Goal: Transaction & Acquisition: Purchase product/service

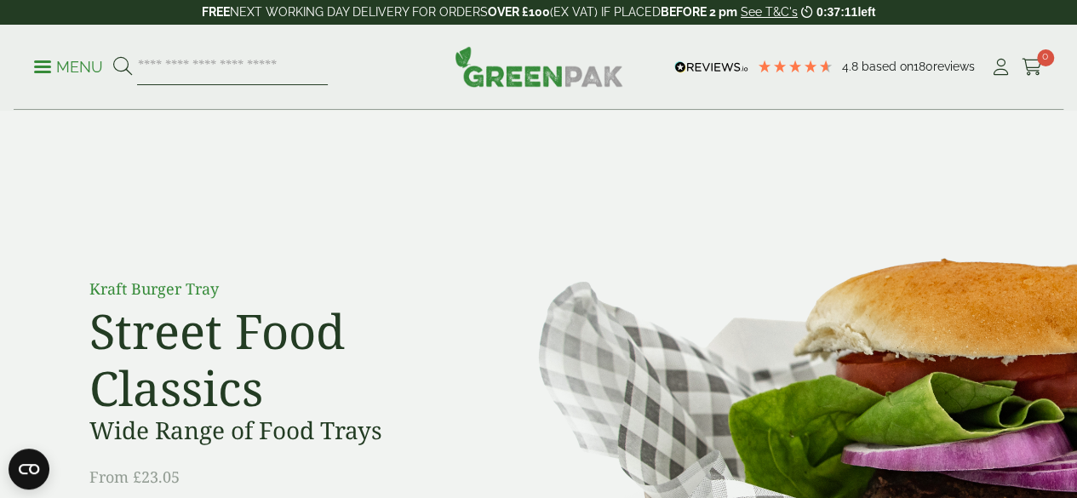
click at [306, 67] on input "search" at bounding box center [232, 67] width 191 height 36
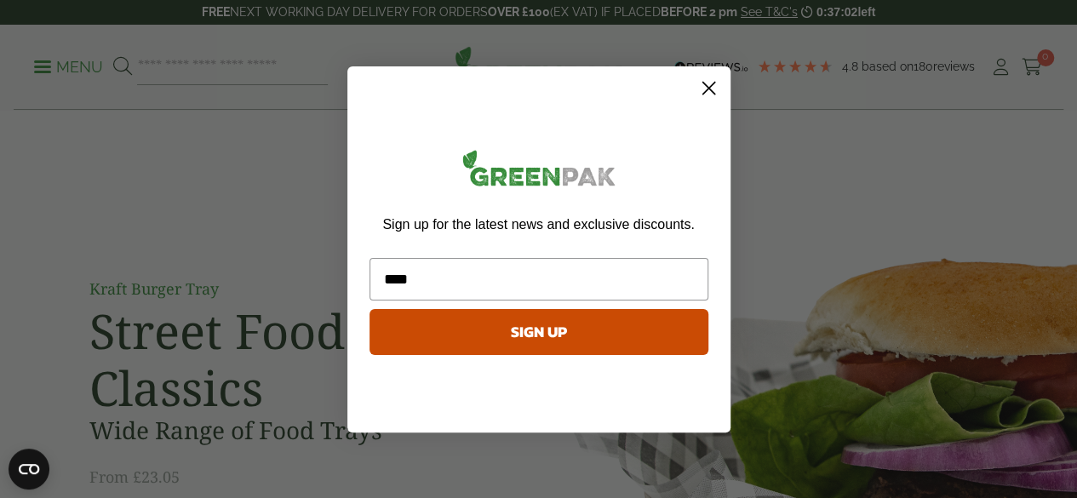
type input "****"
click at [710, 89] on icon "Close dialog" at bounding box center [708, 88] width 12 height 12
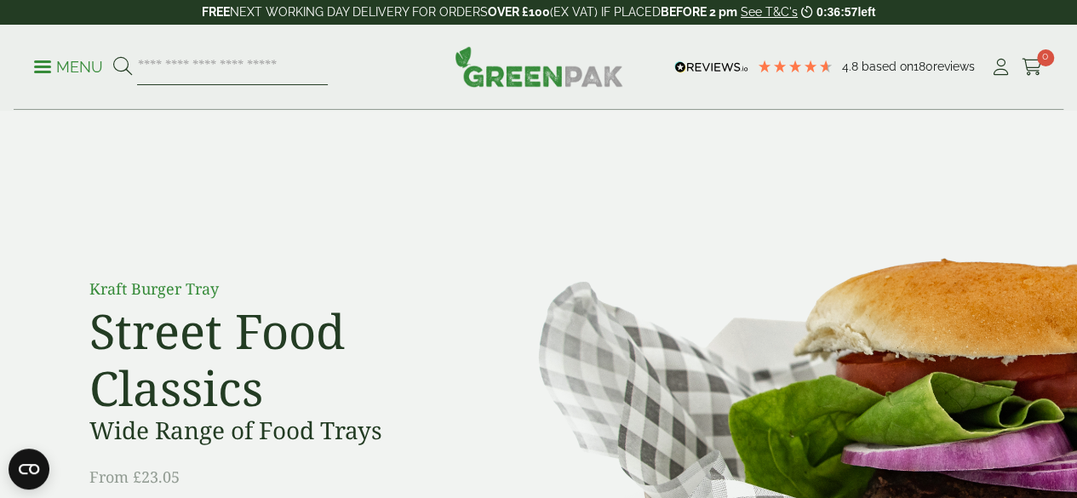
click at [308, 62] on input "search" at bounding box center [232, 67] width 191 height 36
type input "**********"
click at [132, 66] on icon at bounding box center [122, 66] width 19 height 19
click at [306, 64] on input "search" at bounding box center [232, 67] width 191 height 36
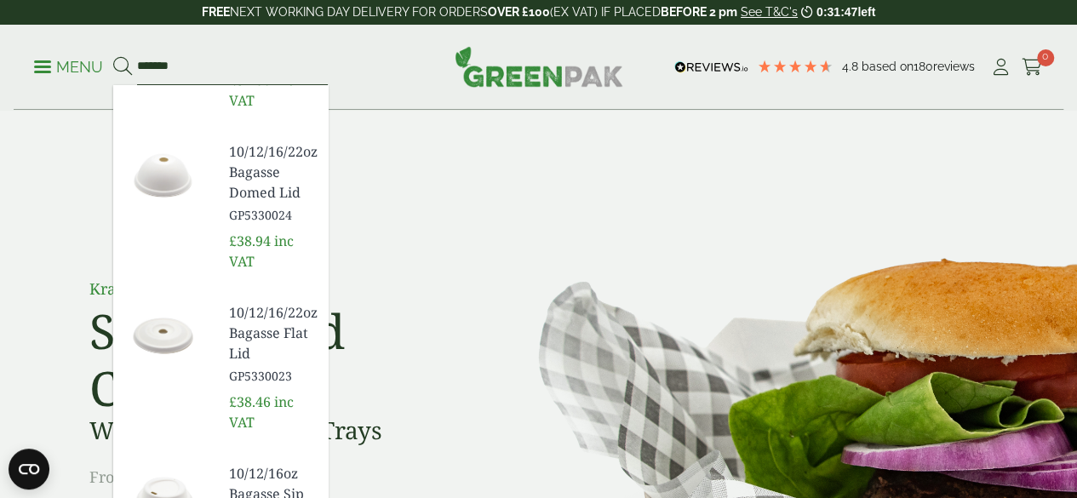
scroll to position [509, 0]
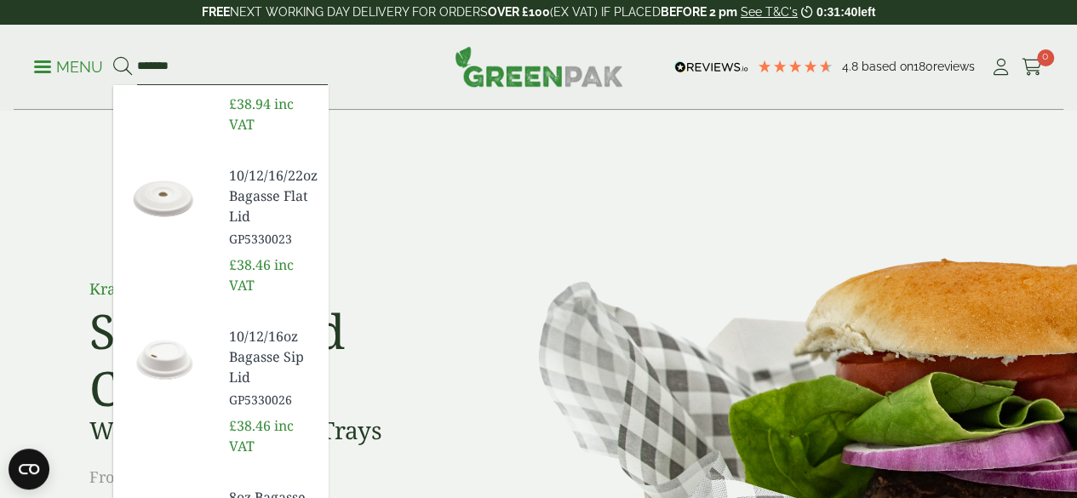
type input "*******"
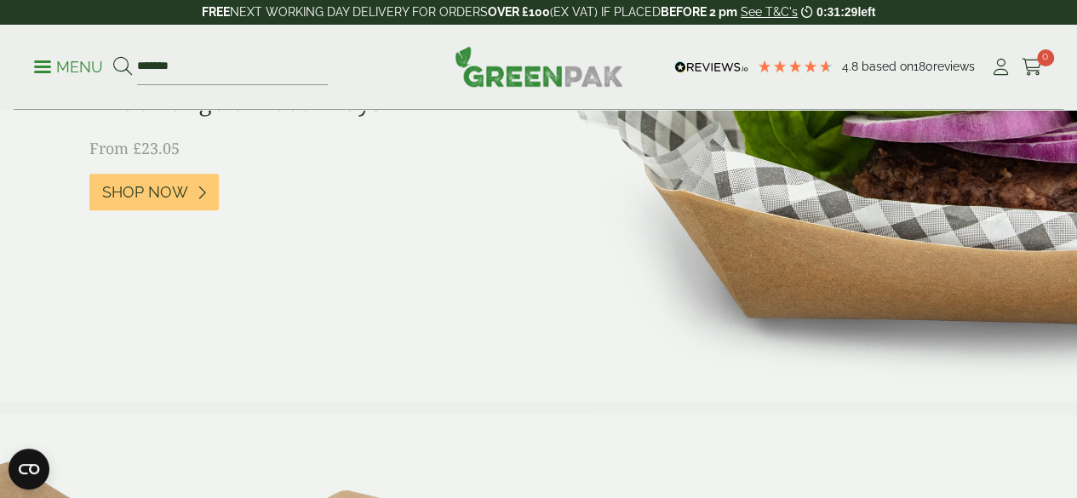
scroll to position [386, 0]
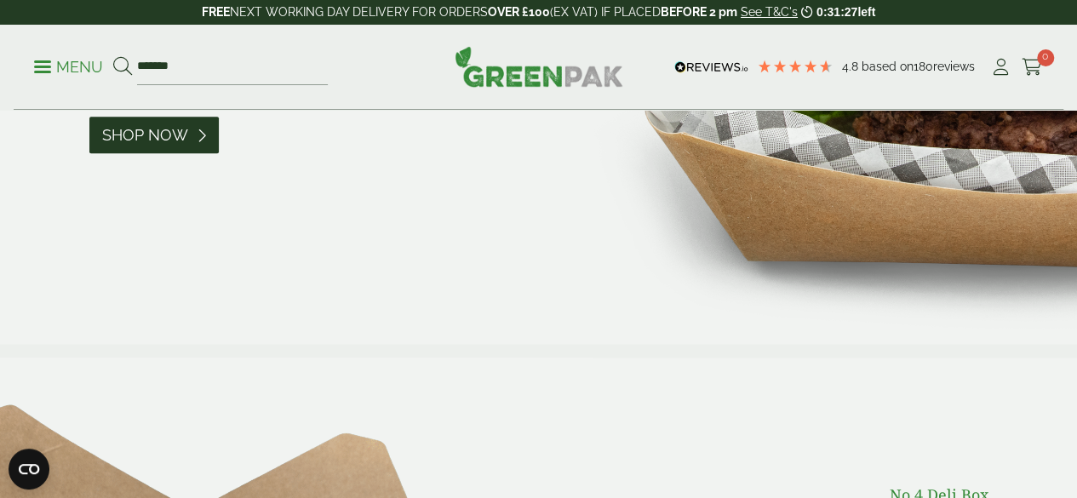
click at [126, 140] on span "Shop Now" at bounding box center [145, 135] width 86 height 19
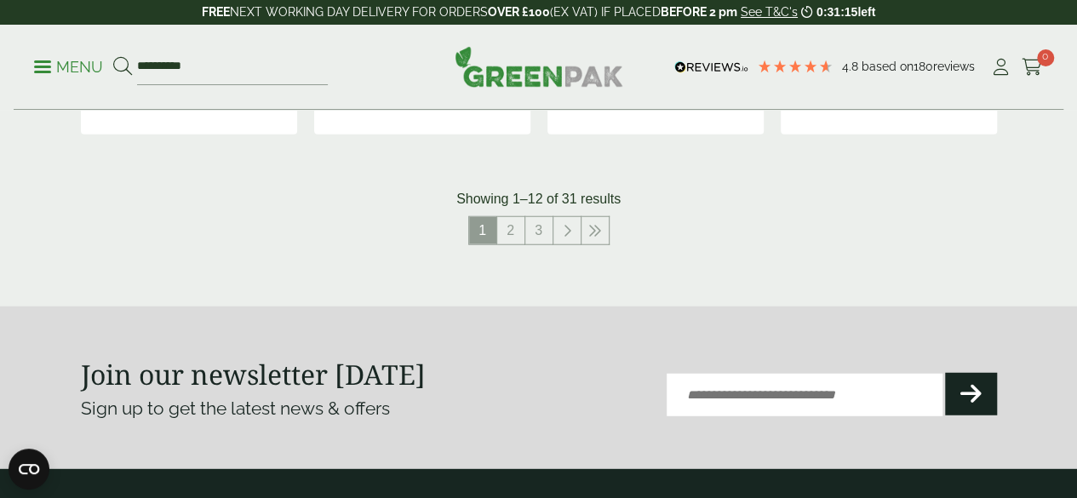
scroll to position [2202, 0]
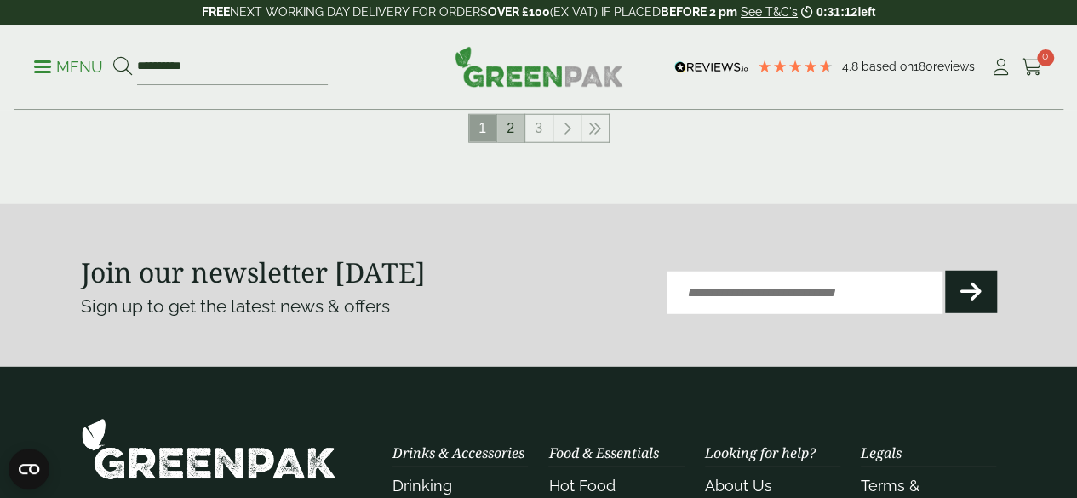
click at [511, 142] on link "2" at bounding box center [510, 128] width 27 height 27
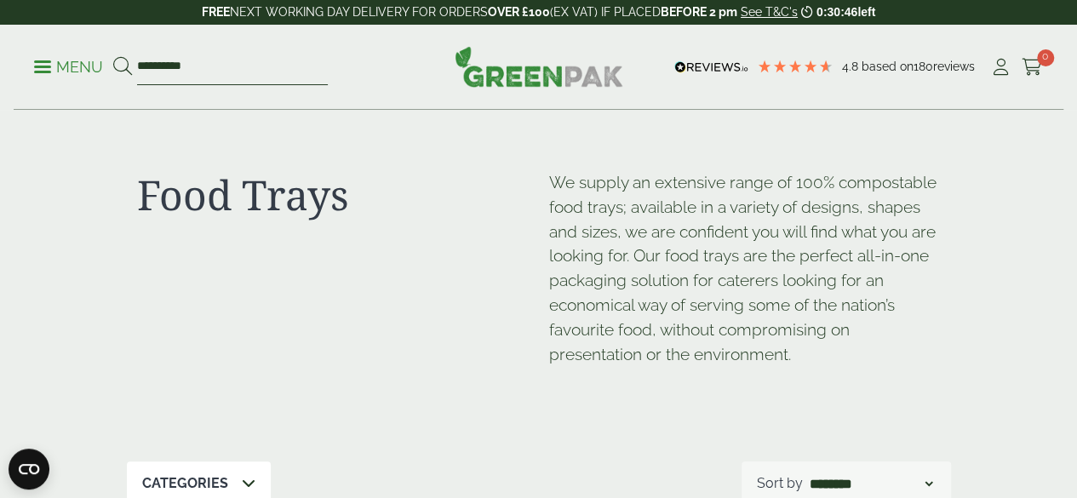
click at [226, 65] on input "**********" at bounding box center [232, 67] width 191 height 36
type input "*"
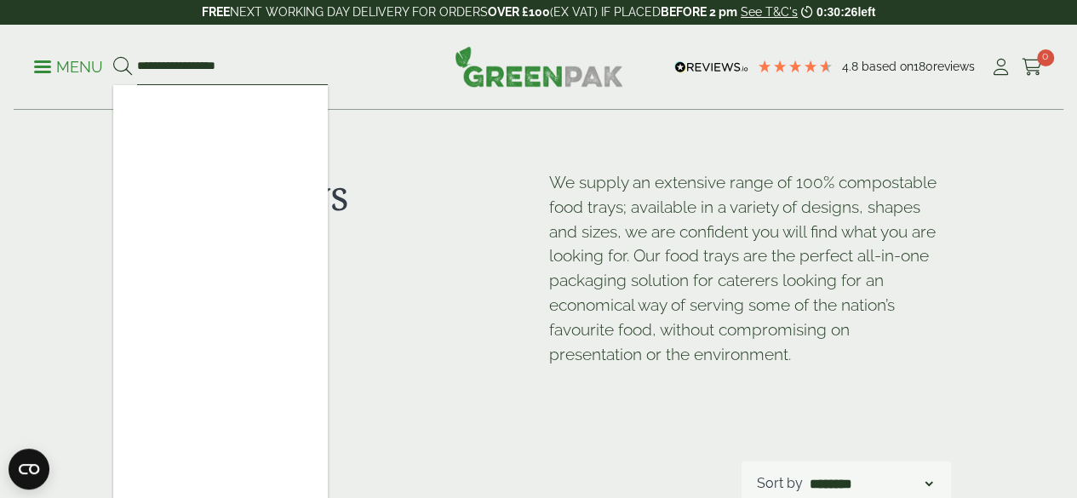
type input "**********"
click at [132, 66] on icon at bounding box center [122, 66] width 19 height 19
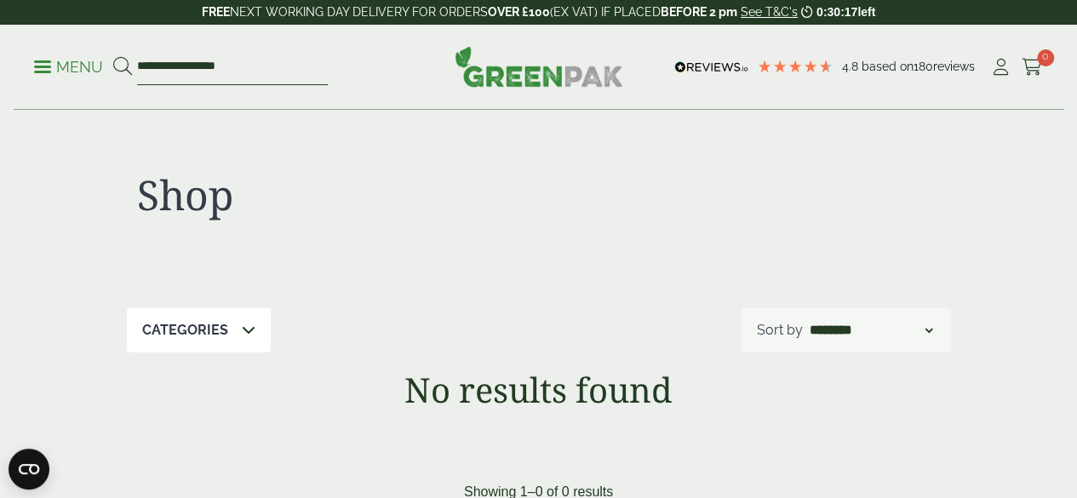
click at [270, 65] on input "**********" at bounding box center [232, 67] width 191 height 36
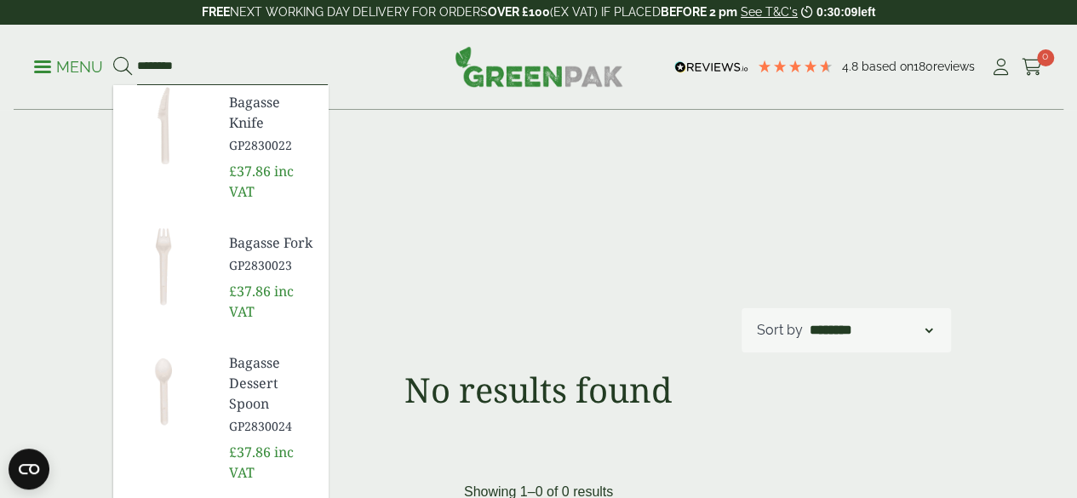
type input "*******"
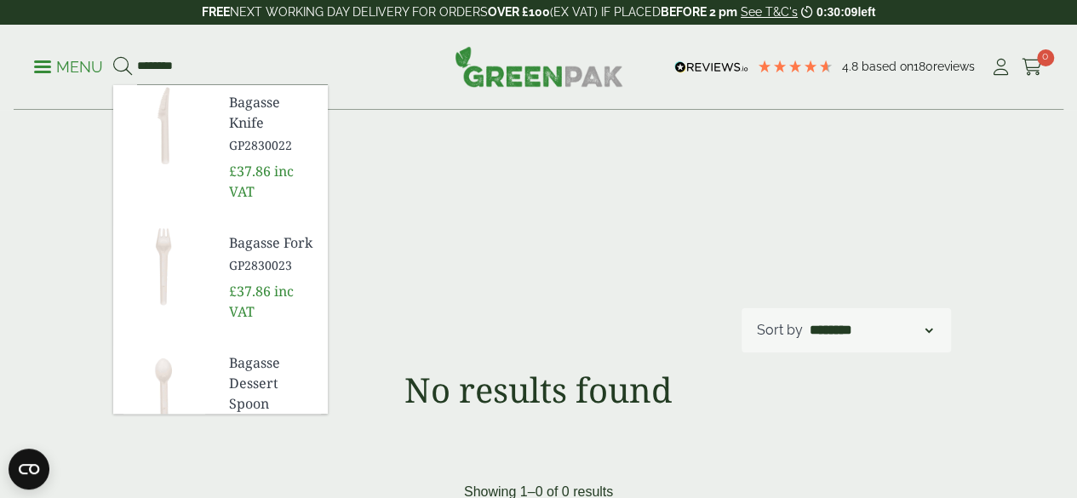
click at [54, 67] on p "Menu" at bounding box center [68, 67] width 69 height 20
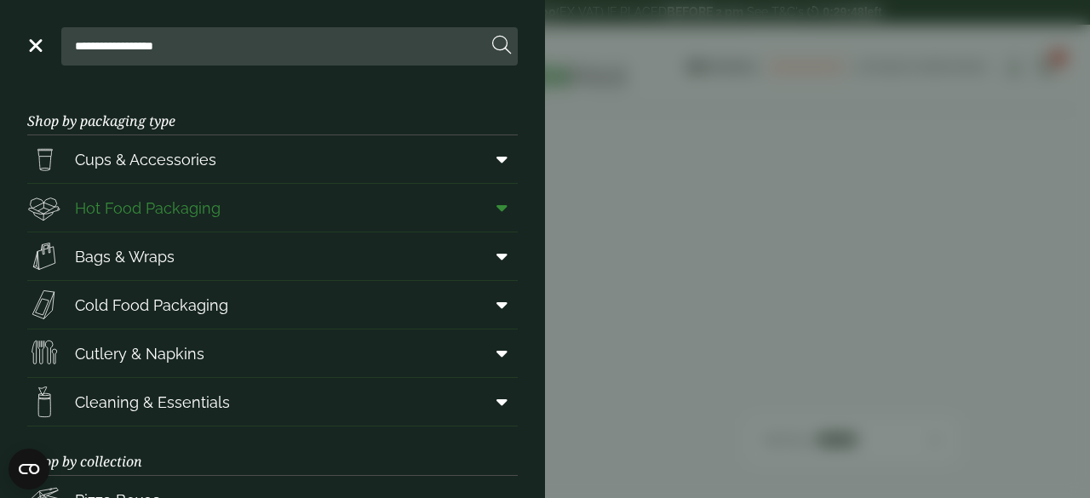
click at [250, 207] on link "Hot Food Packaging" at bounding box center [272, 208] width 490 height 48
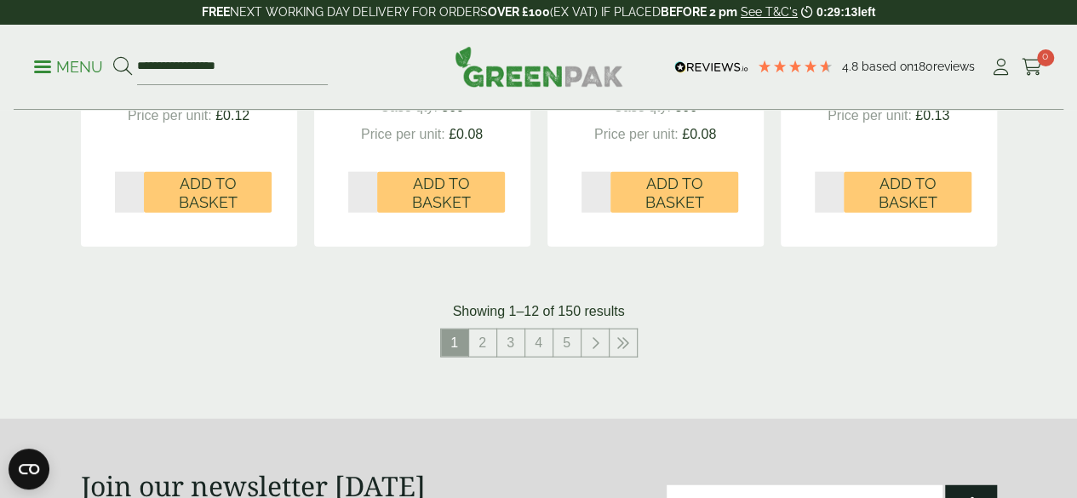
scroll to position [1963, 0]
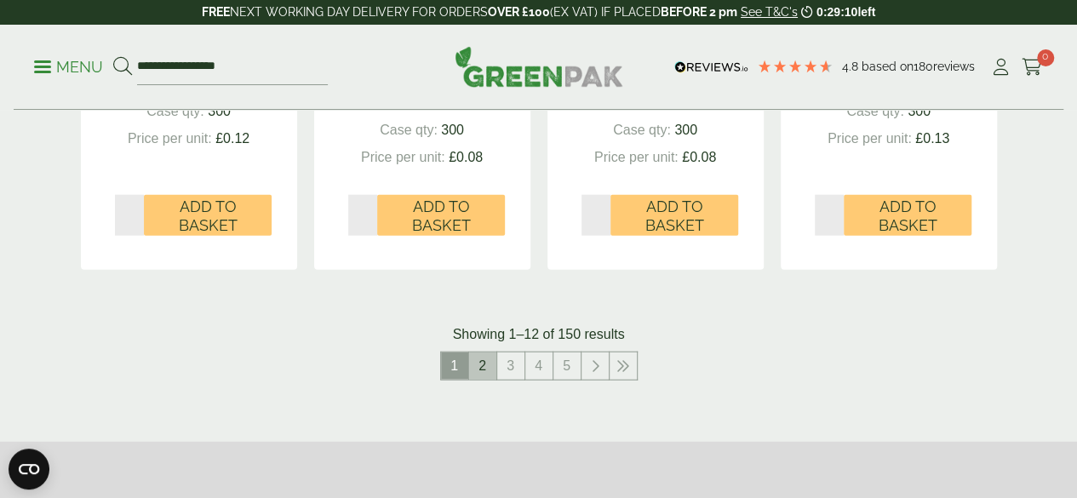
click at [481, 380] on link "2" at bounding box center [482, 365] width 27 height 27
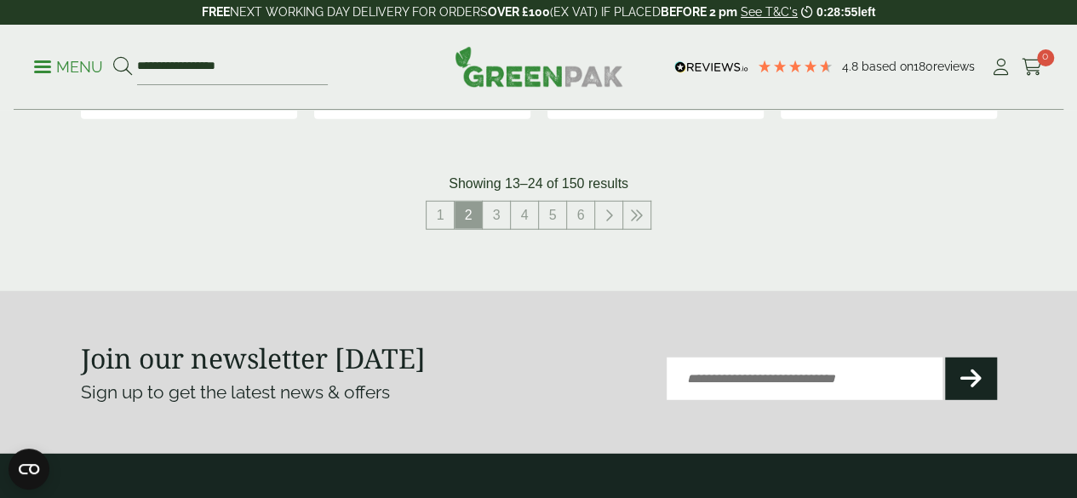
scroll to position [2145, 0]
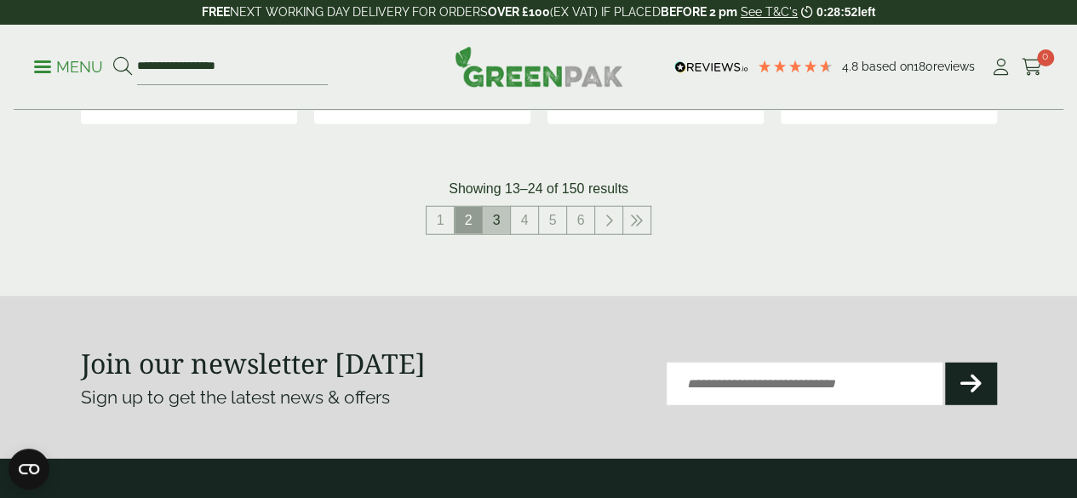
click at [499, 234] on link "3" at bounding box center [496, 220] width 27 height 27
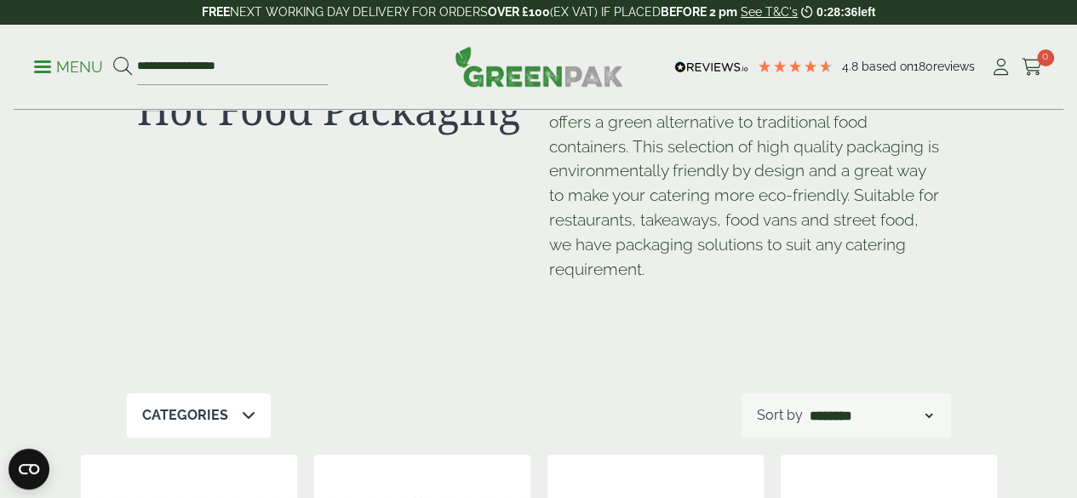
scroll to position [80, 0]
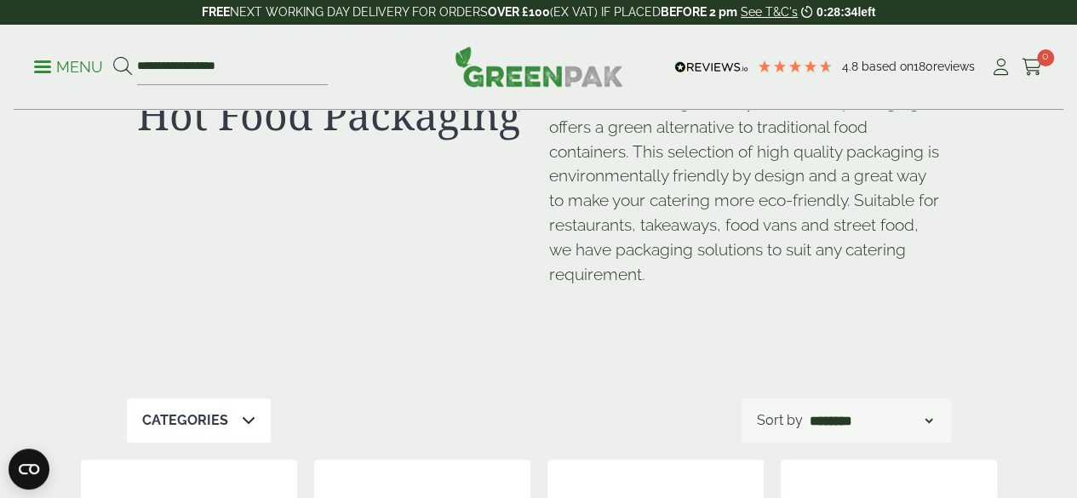
click at [248, 421] on icon at bounding box center [249, 420] width 14 height 14
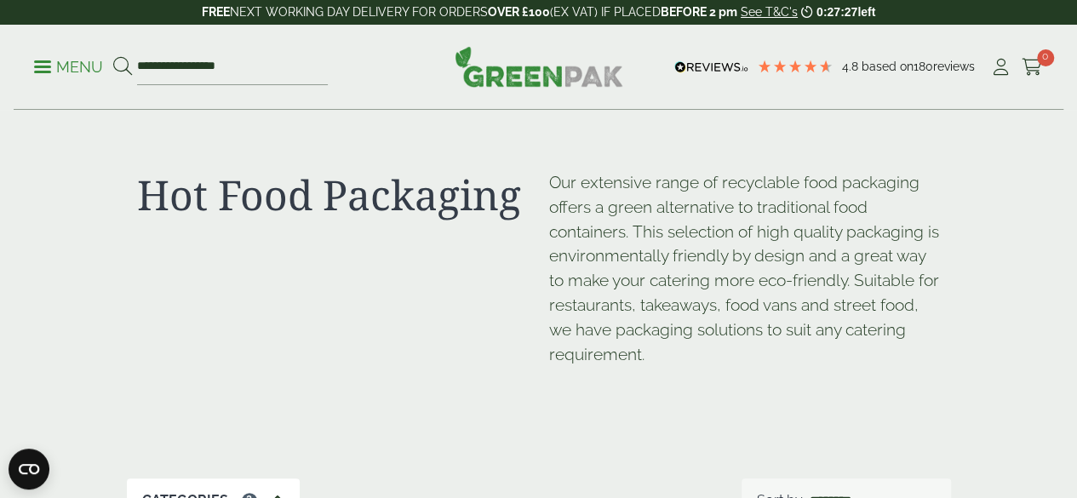
click at [524, 315] on div "Hot Food Packaging" at bounding box center [333, 290] width 412 height 240
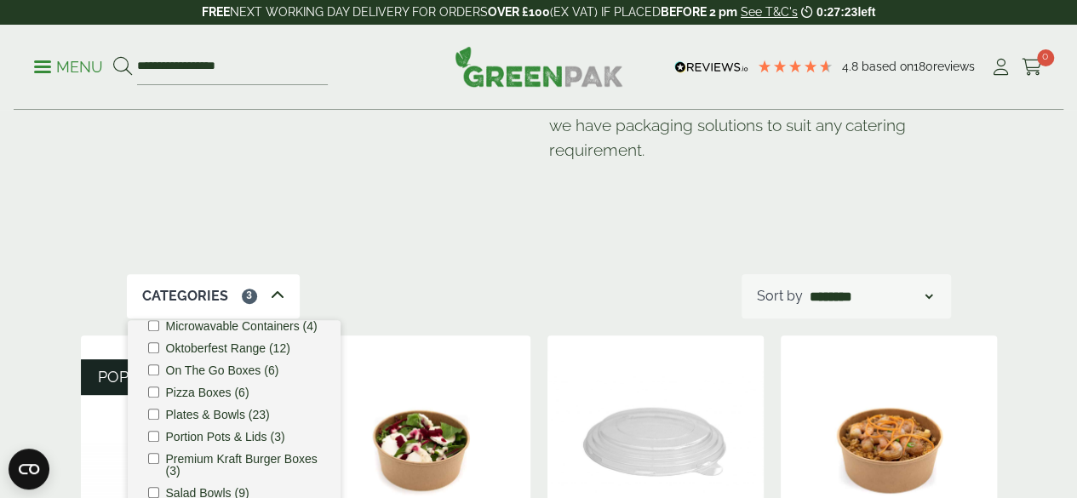
scroll to position [238, 0]
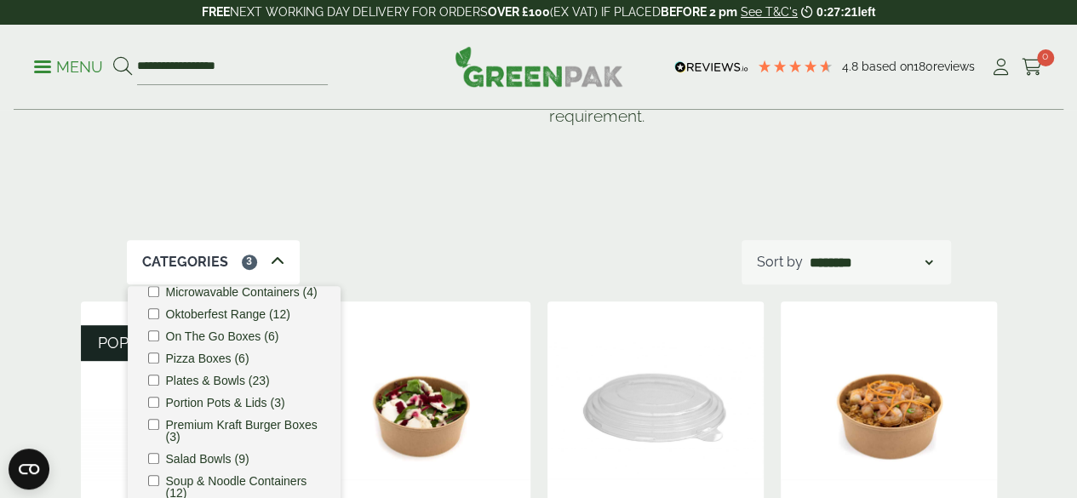
click at [274, 259] on icon at bounding box center [278, 262] width 14 height 14
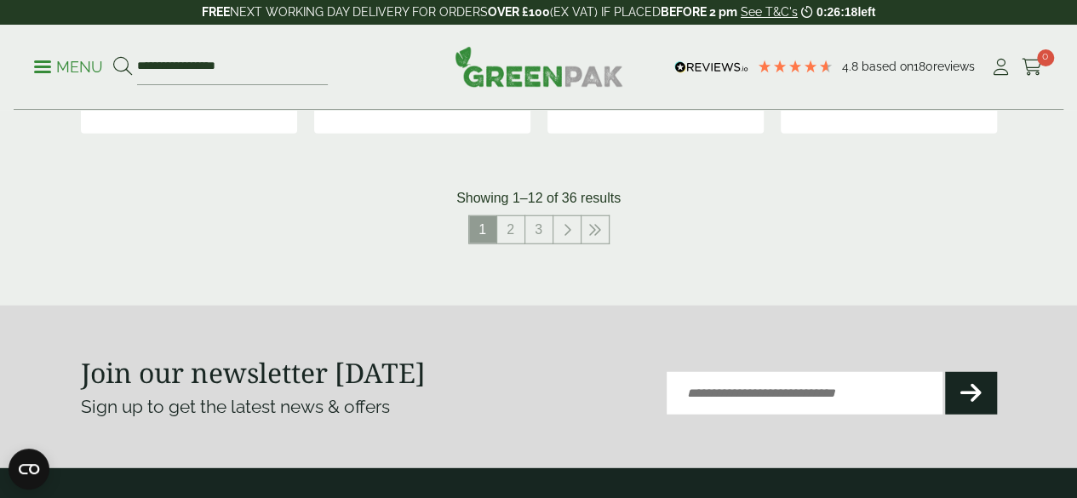
scroll to position [2134, 0]
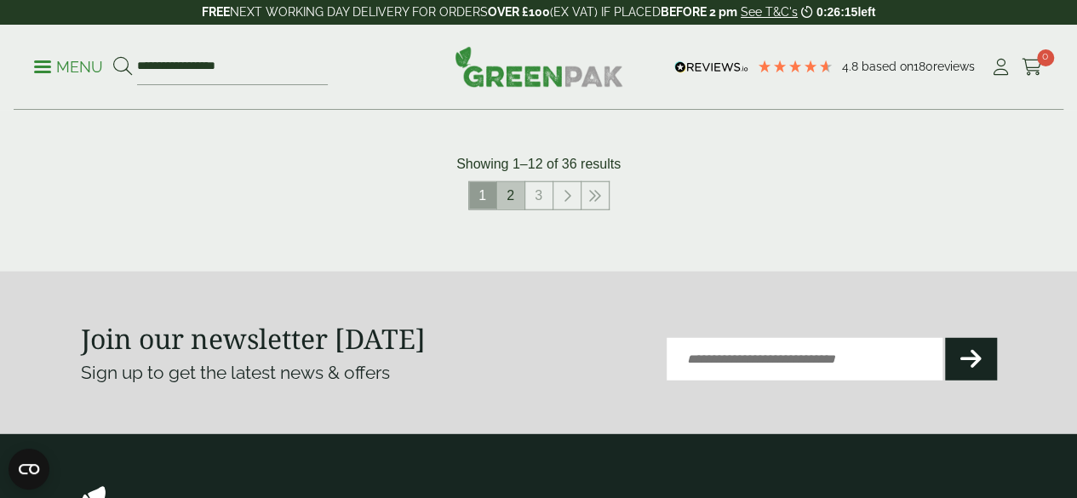
click at [509, 209] on link "2" at bounding box center [510, 195] width 27 height 27
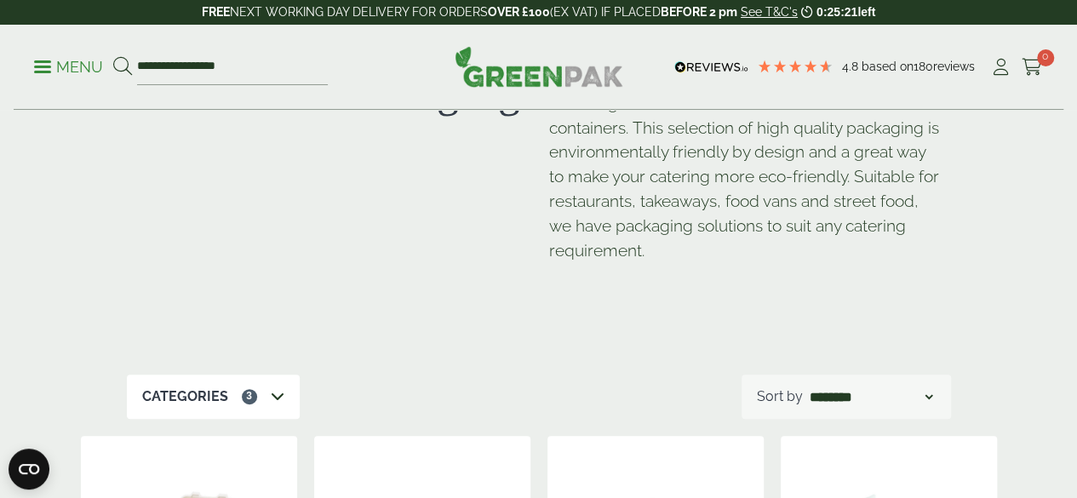
scroll to position [110, 0]
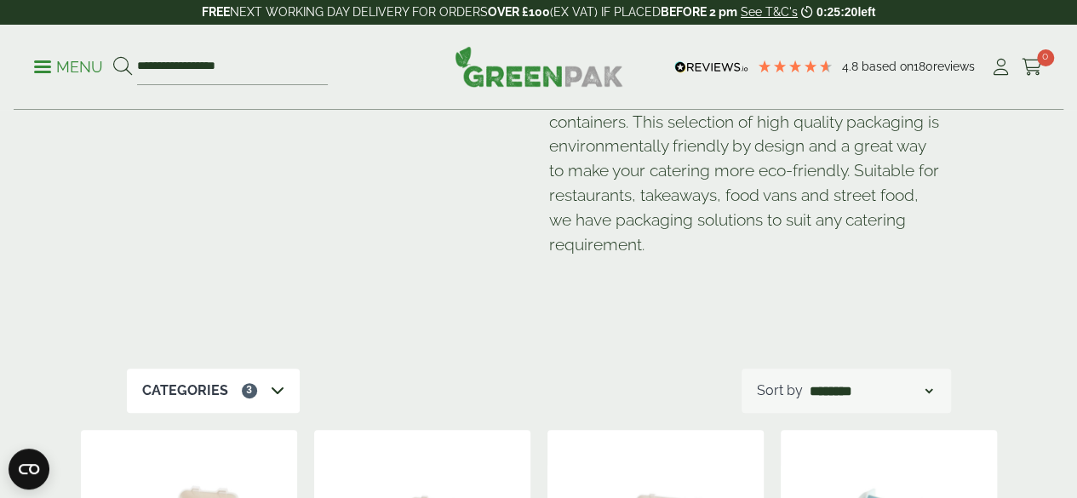
click at [284, 403] on div "Categories 3" at bounding box center [213, 391] width 173 height 44
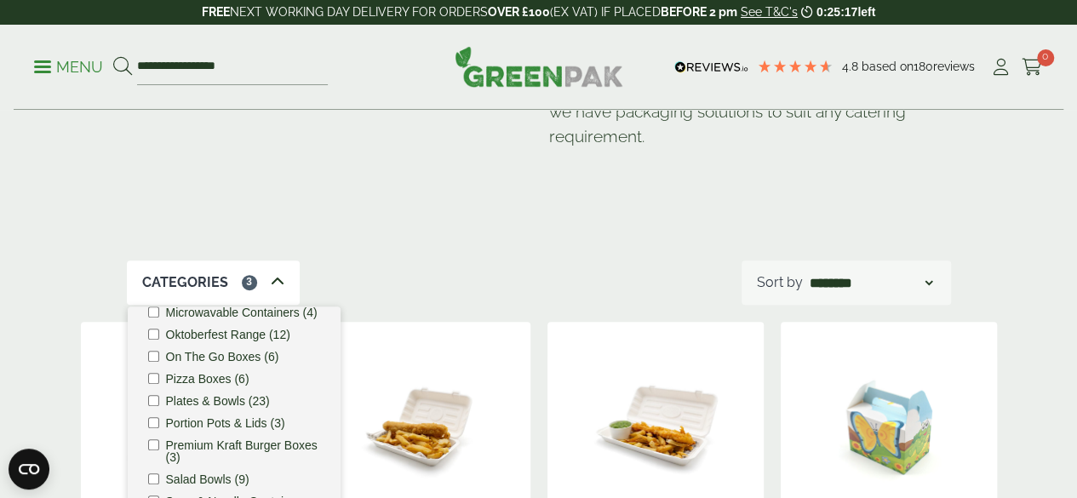
scroll to position [223, 0]
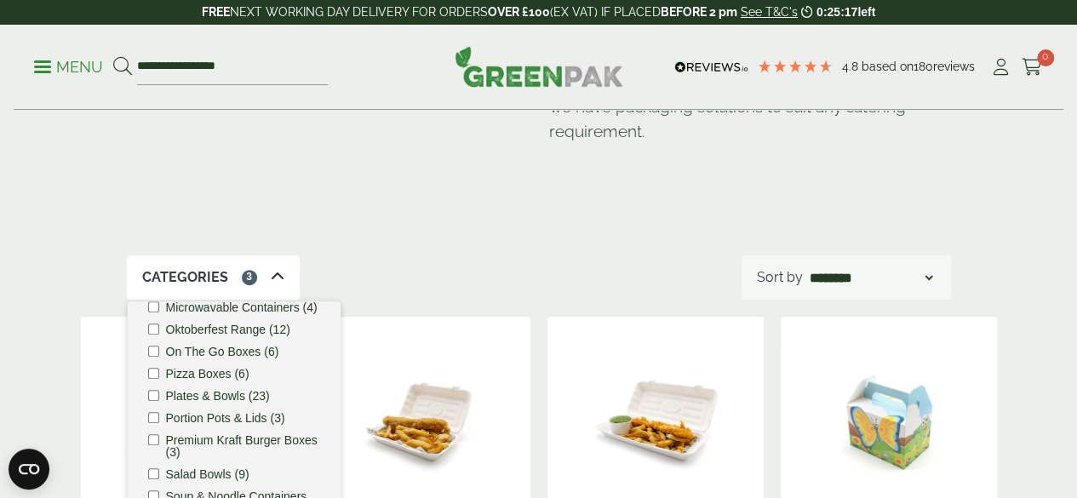
click at [300, 434] on label "Premium Kraft Burger Boxes (3)" at bounding box center [243, 446] width 154 height 24
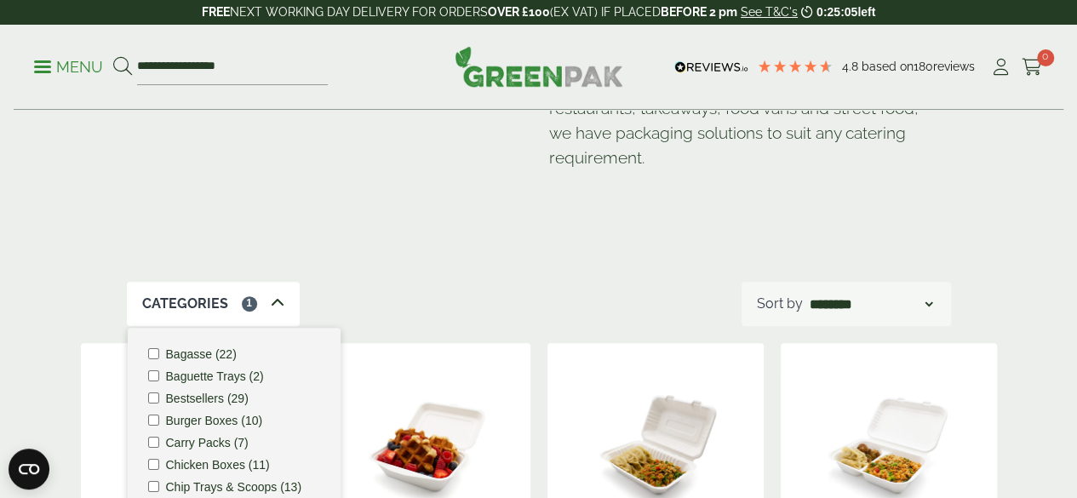
scroll to position [196, 0]
click at [501, 289] on div "Categories 1 Bagasse (22) Baguette Trays (2) Bestsellers (29) Burger Boxes (10)…" at bounding box center [539, 305] width 824 height 44
click at [284, 301] on div "Categories 1" at bounding box center [213, 305] width 173 height 44
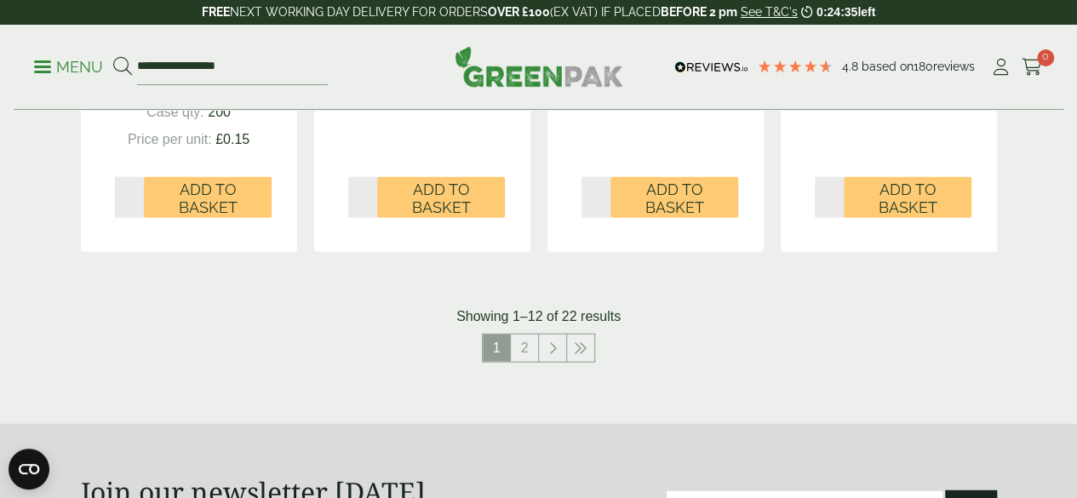
scroll to position [1967, 0]
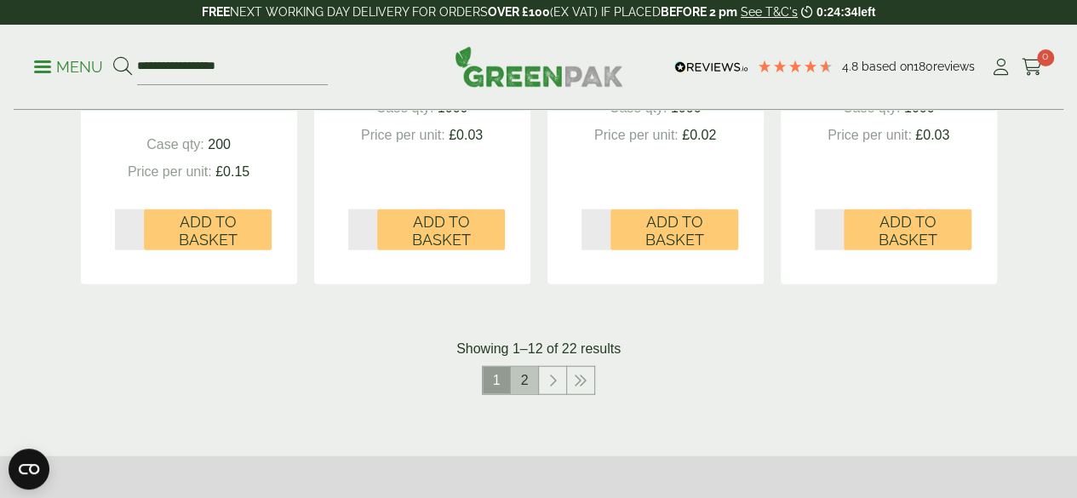
click at [521, 394] on link "2" at bounding box center [524, 380] width 27 height 27
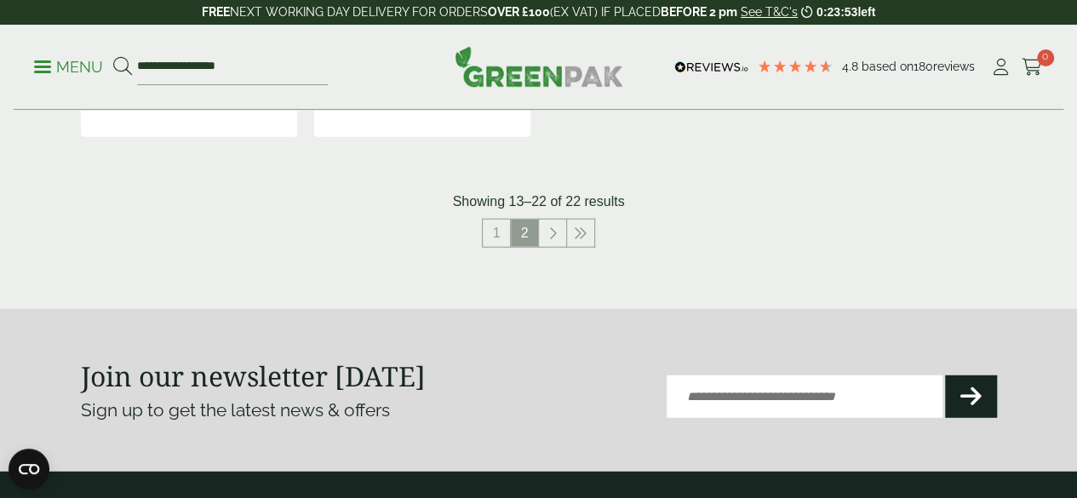
scroll to position [2101, 0]
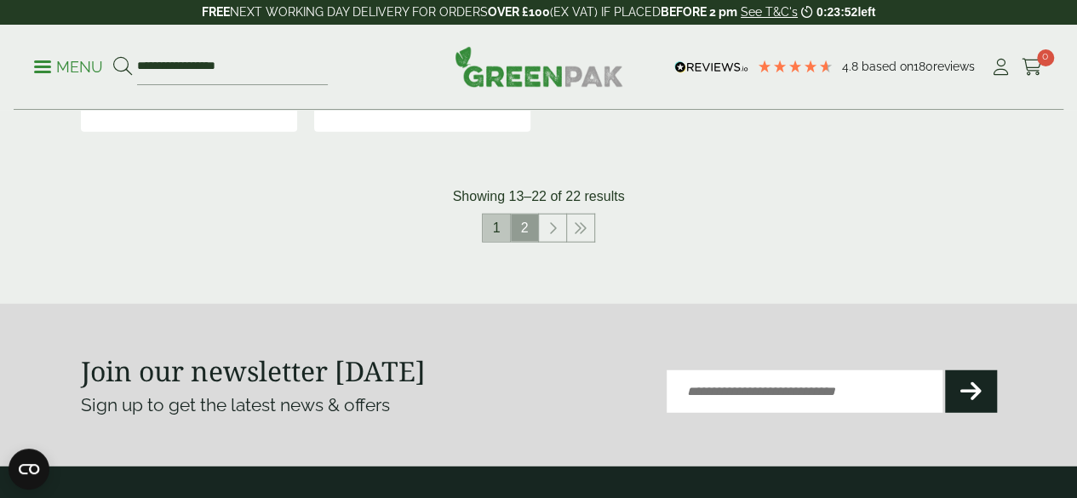
click at [486, 242] on link "1" at bounding box center [496, 228] width 27 height 27
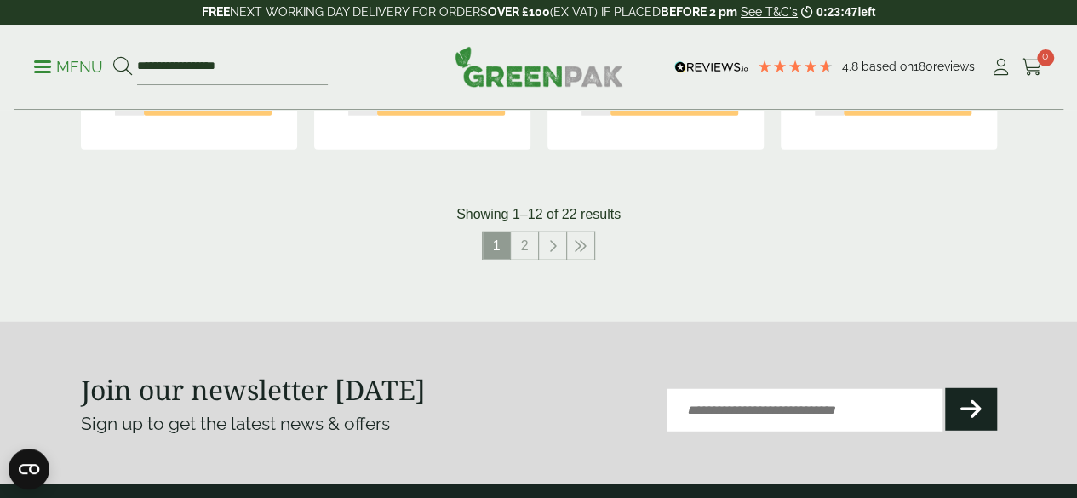
click at [965, 259] on nav "1 2" at bounding box center [539, 249] width 916 height 35
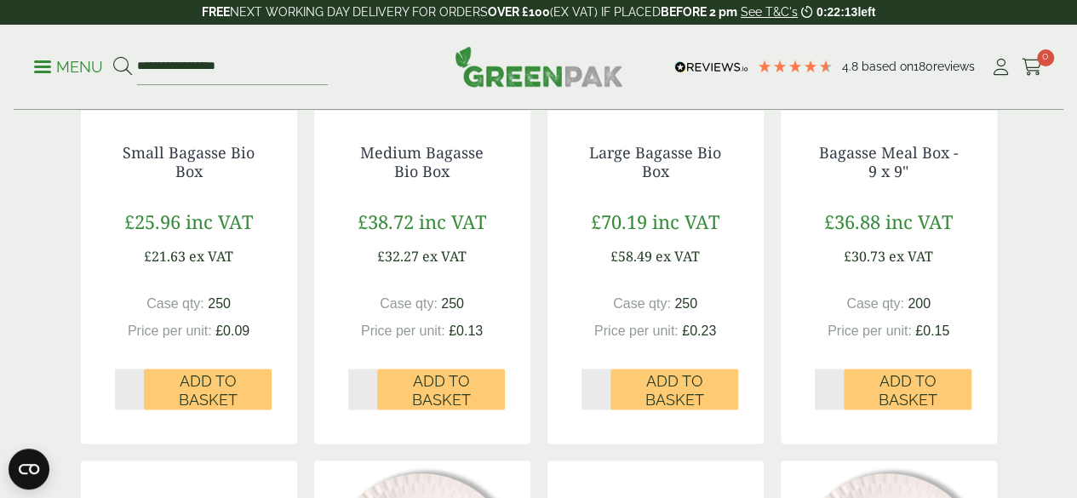
scroll to position [1214, 0]
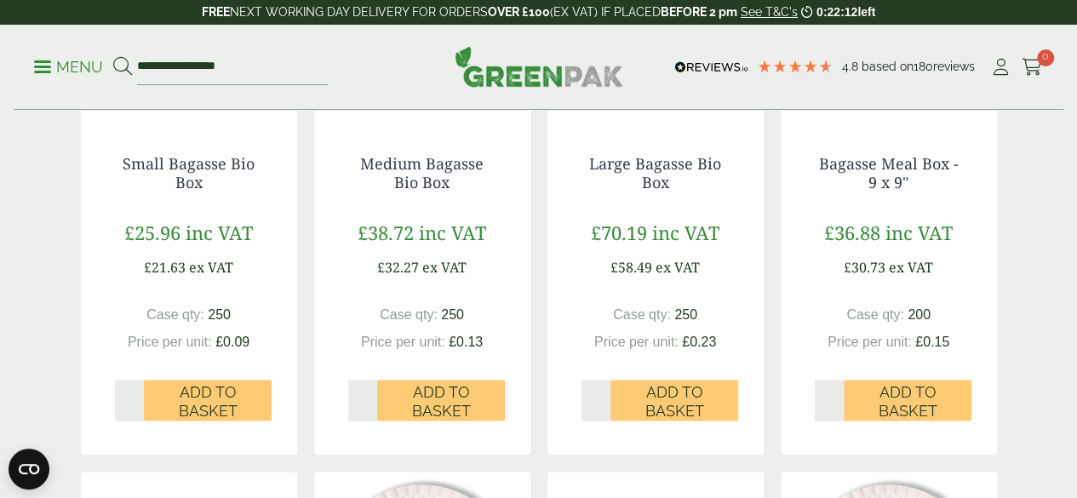
click at [105, 246] on div "Small Bagasse Bio Box £25.96 inc VAT £21.63 ex VAT Case qty: 250 Price per unit…" at bounding box center [189, 288] width 216 height 334
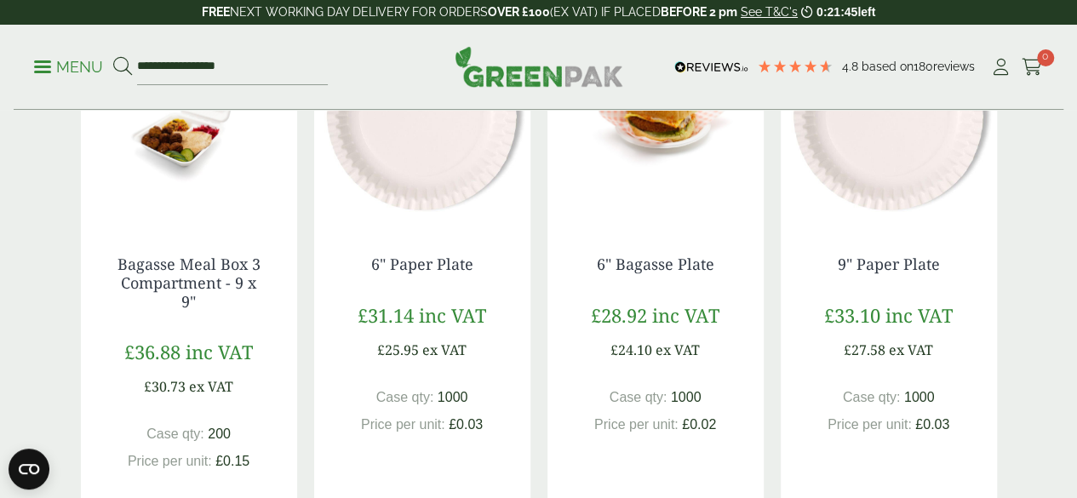
scroll to position [1707, 0]
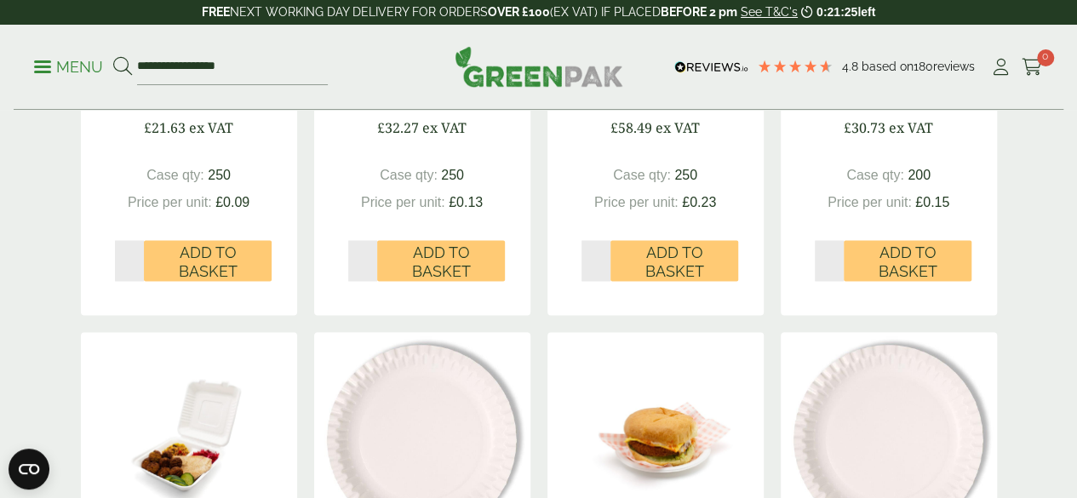
click at [203, 209] on span "Price per unit:" at bounding box center [170, 202] width 84 height 14
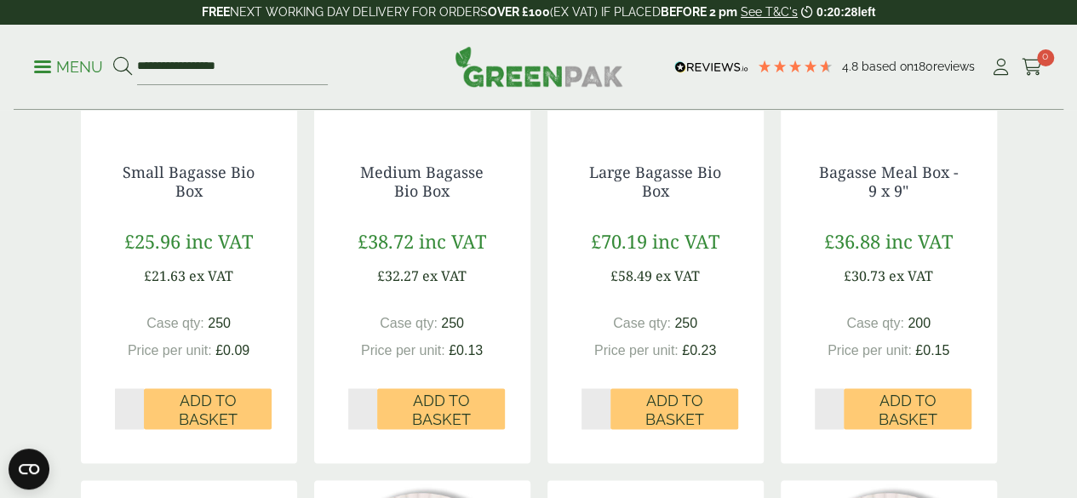
scroll to position [1205, 0]
click at [172, 202] on link "Small Bagasse Bio Box" at bounding box center [189, 182] width 132 height 39
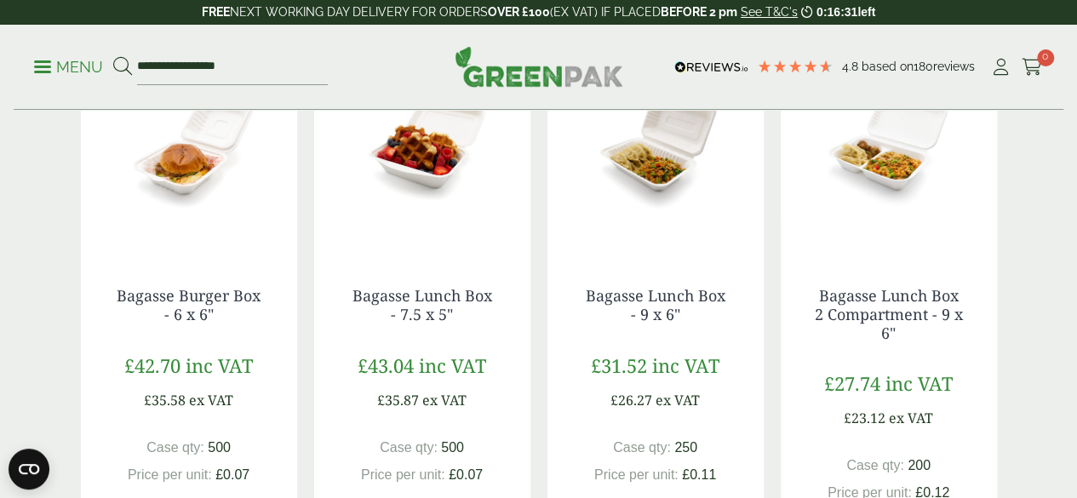
scroll to position [499, 0]
click at [220, 209] on img at bounding box center [189, 147] width 216 height 213
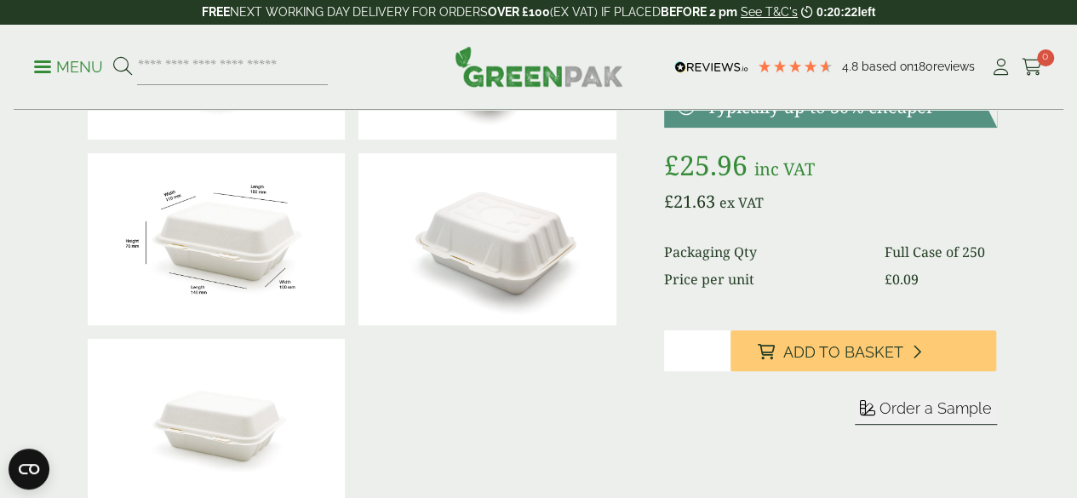
scroll to position [204, 0]
click at [251, 272] on img at bounding box center [217, 239] width 258 height 172
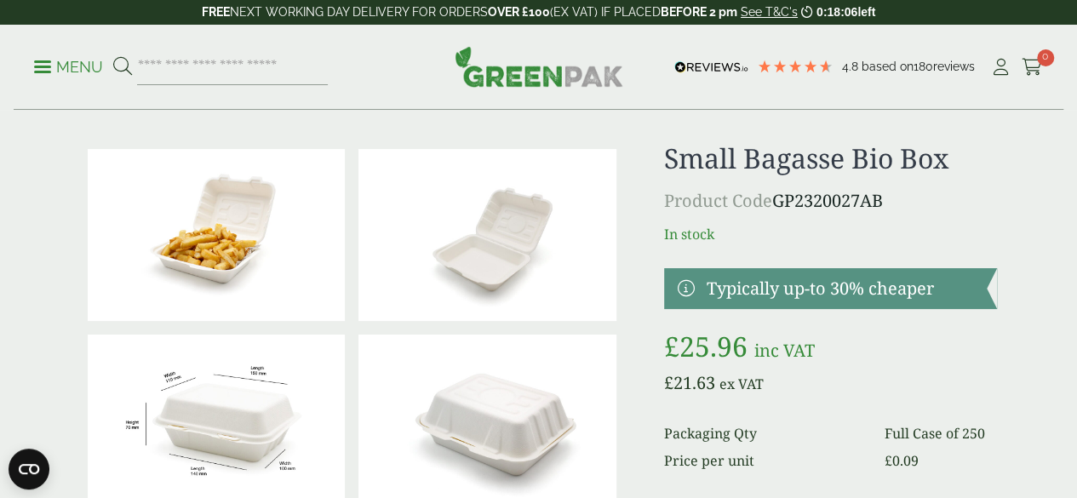
scroll to position [0, 0]
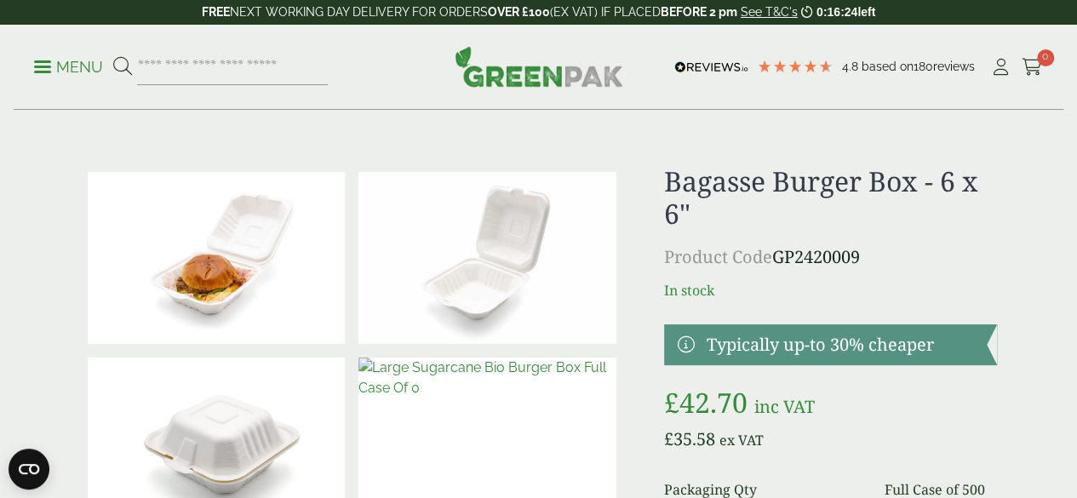
click at [235, 300] on img at bounding box center [217, 258] width 258 height 172
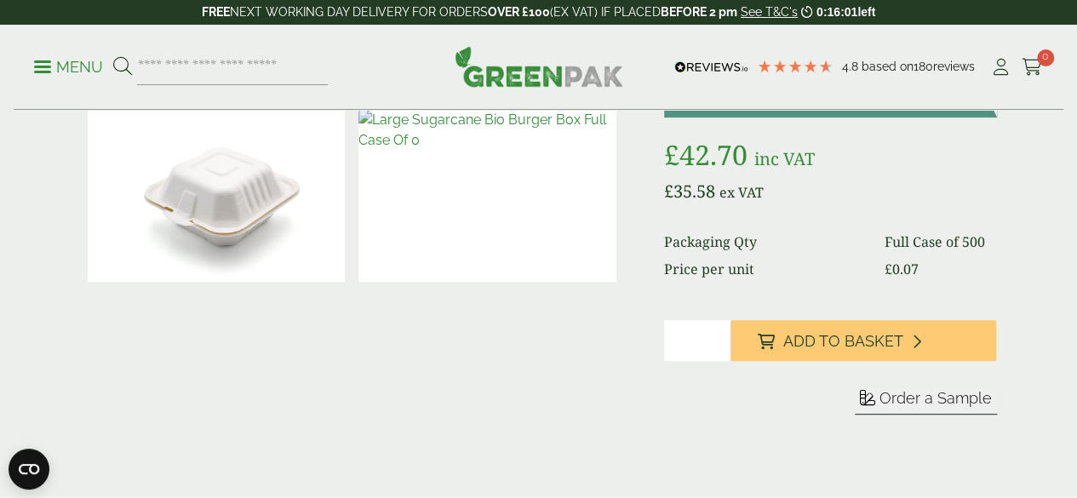
scroll to position [249, 0]
click at [542, 242] on img at bounding box center [487, 195] width 258 height 172
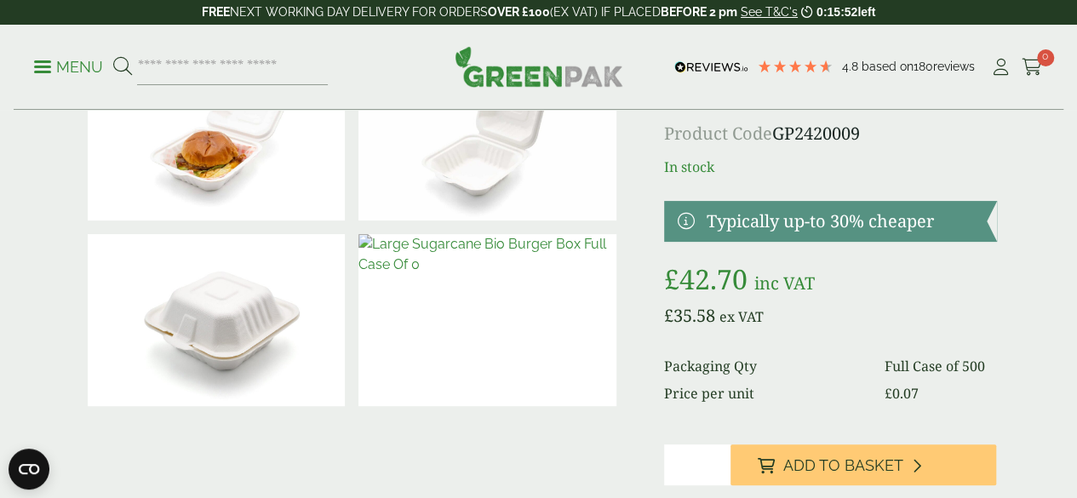
scroll to position [0, 0]
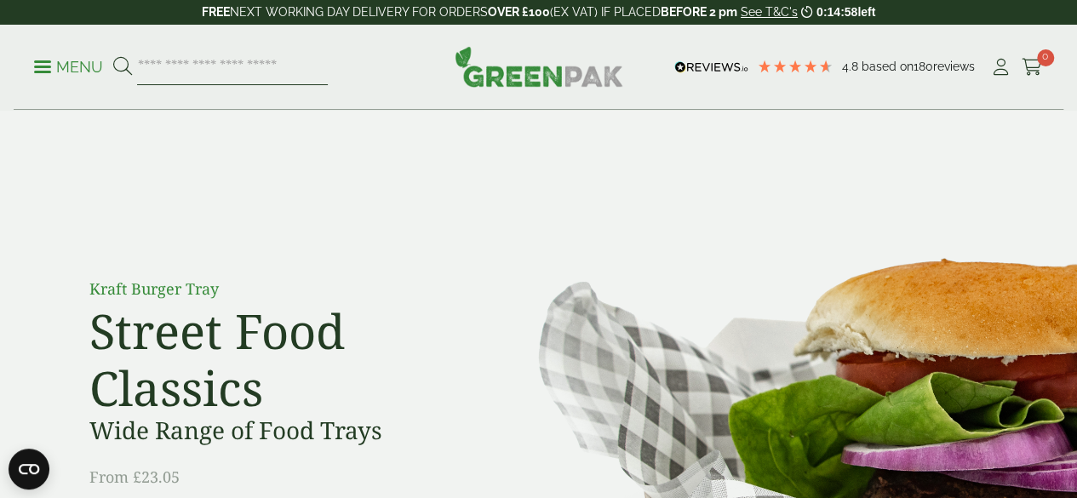
click at [310, 62] on input "search" at bounding box center [232, 67] width 191 height 36
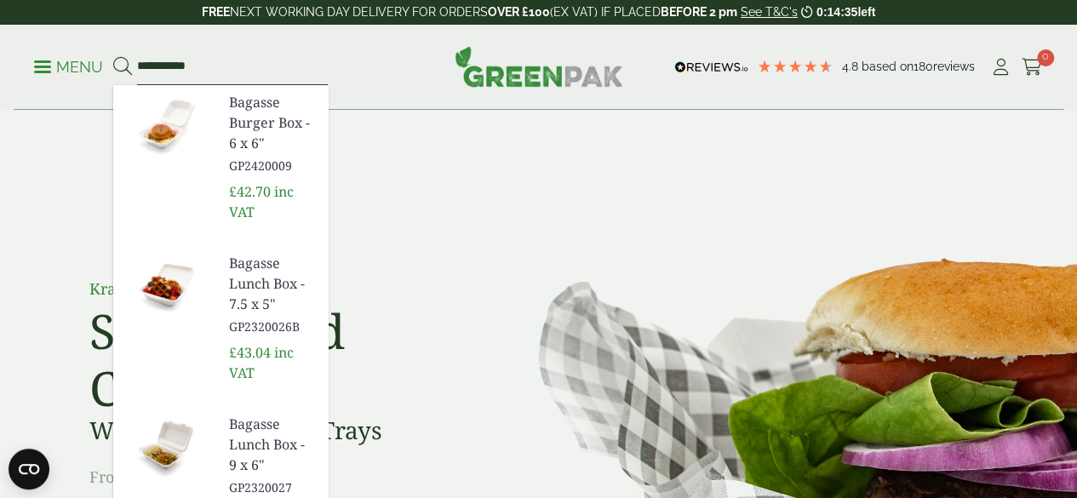
type input "**********"
click at [132, 60] on icon at bounding box center [122, 66] width 19 height 19
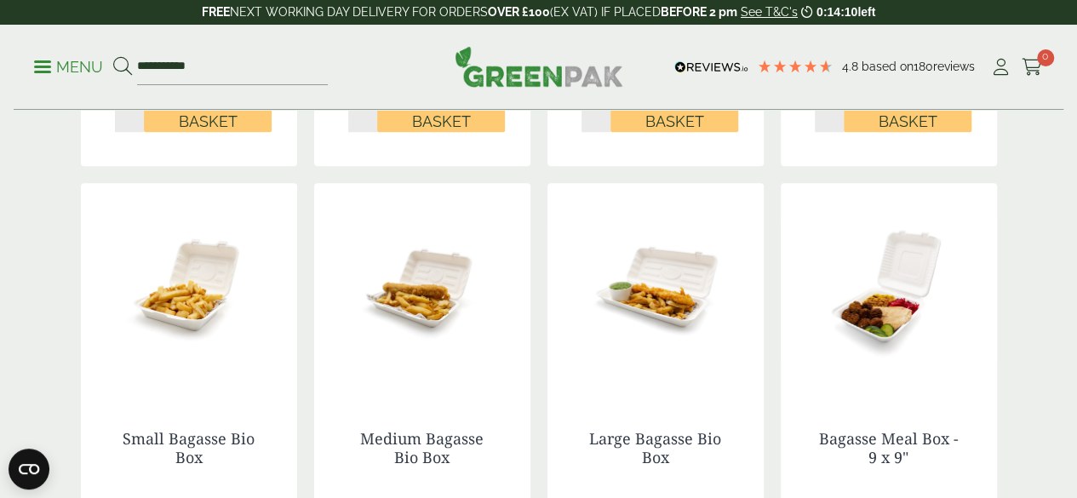
scroll to position [767, 0]
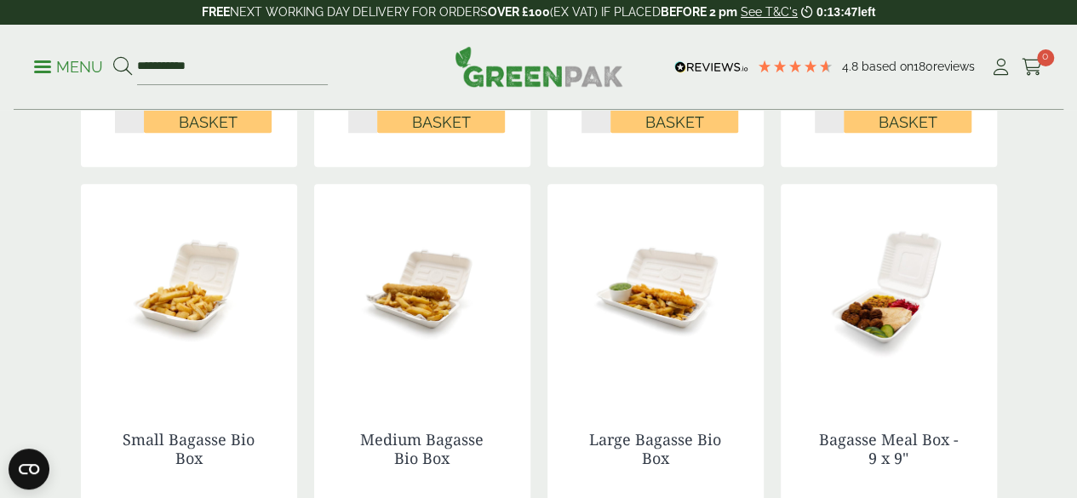
click at [201, 325] on img at bounding box center [189, 290] width 216 height 213
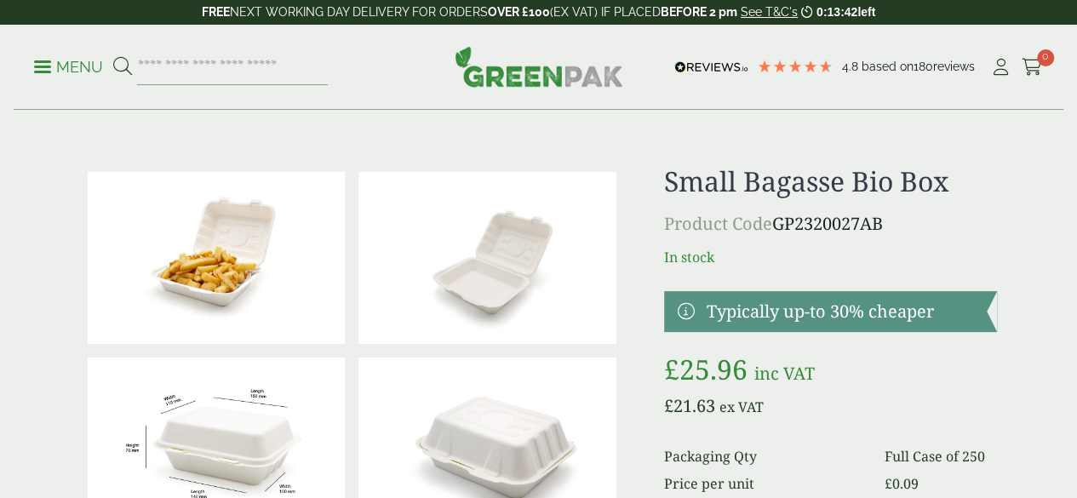
click at [257, 426] on img at bounding box center [217, 444] width 258 height 172
click at [312, 66] on input "search" at bounding box center [232, 67] width 191 height 36
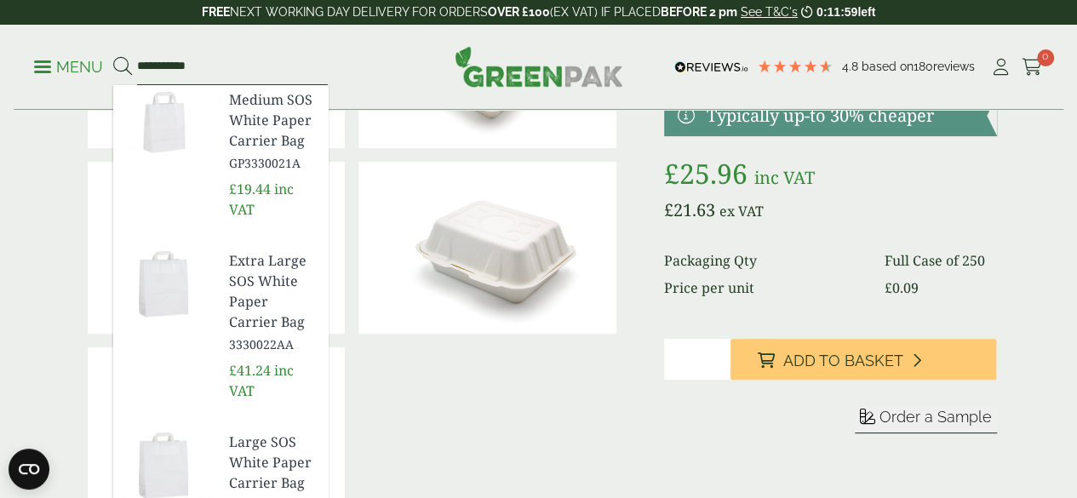
scroll to position [162, 0]
type input "**********"
click at [304, 497] on span "GP3330022A" at bounding box center [271, 507] width 85 height 18
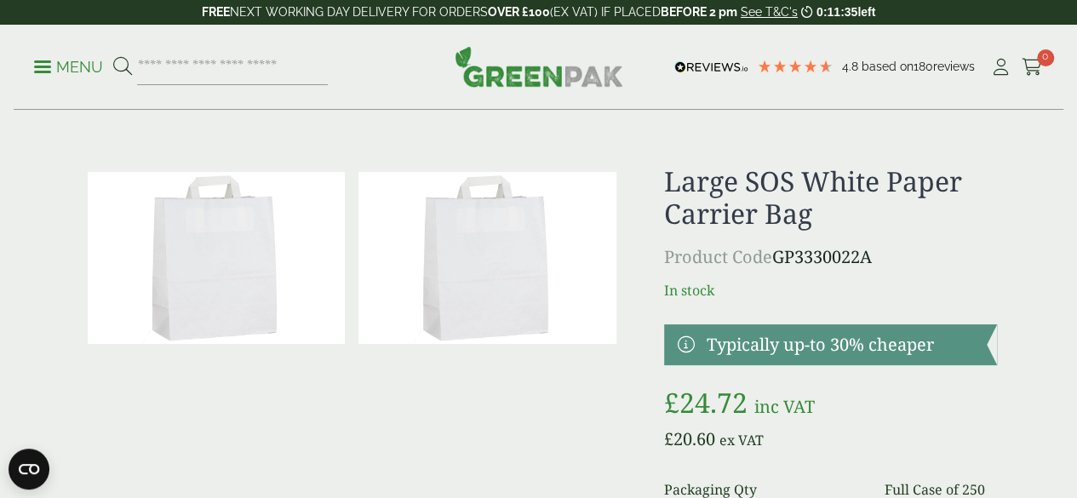
click at [49, 64] on p "Menu" at bounding box center [68, 67] width 69 height 20
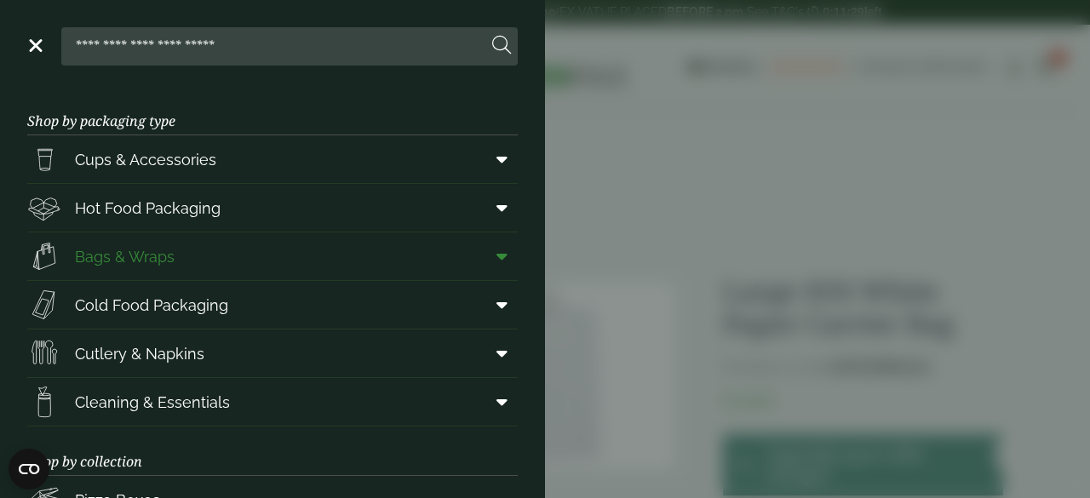
click at [225, 261] on link "Bags & Wraps" at bounding box center [272, 256] width 490 height 48
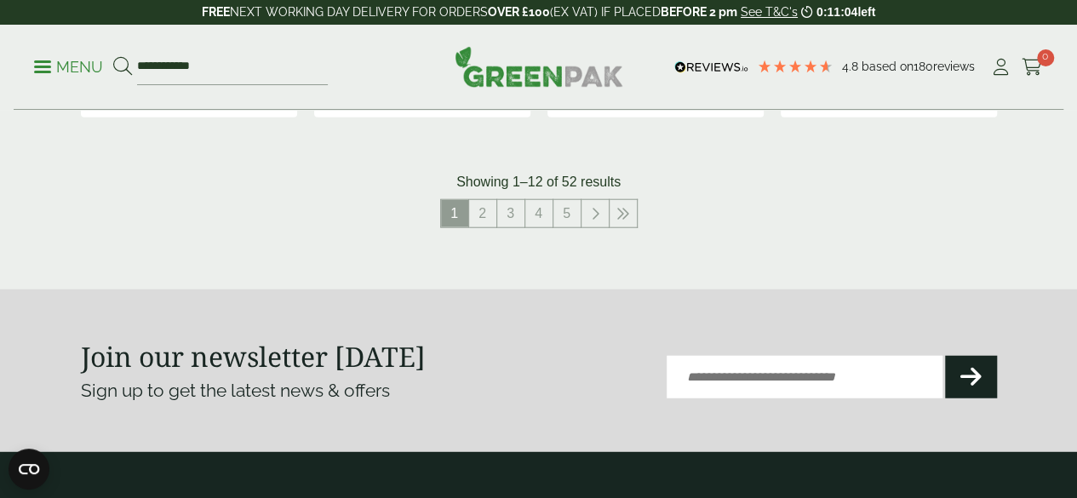
scroll to position [2088, 0]
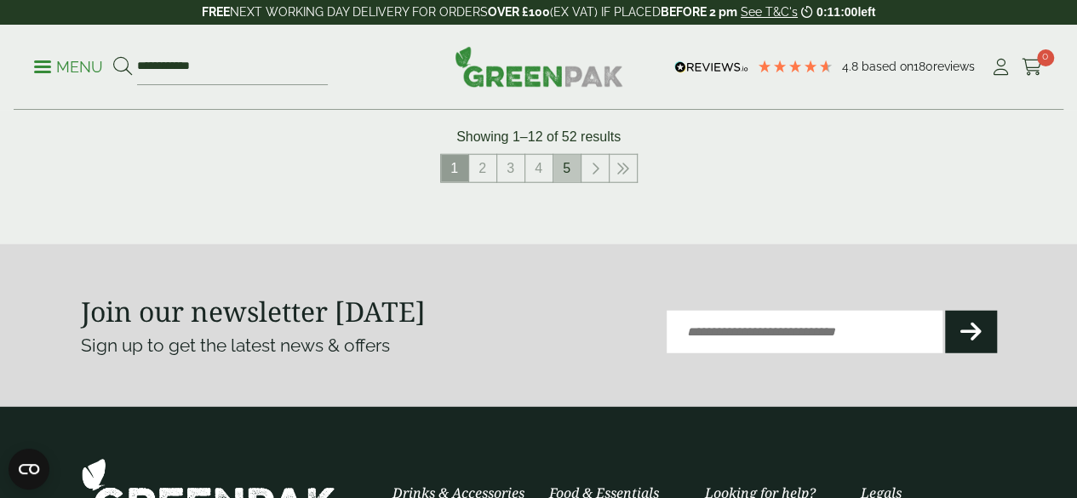
click at [567, 168] on link "5" at bounding box center [566, 168] width 27 height 27
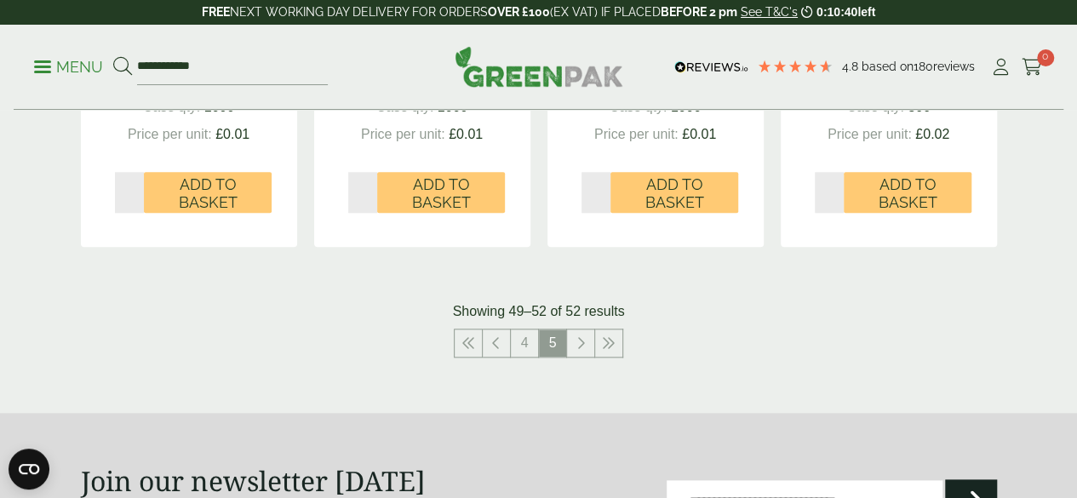
scroll to position [794, 0]
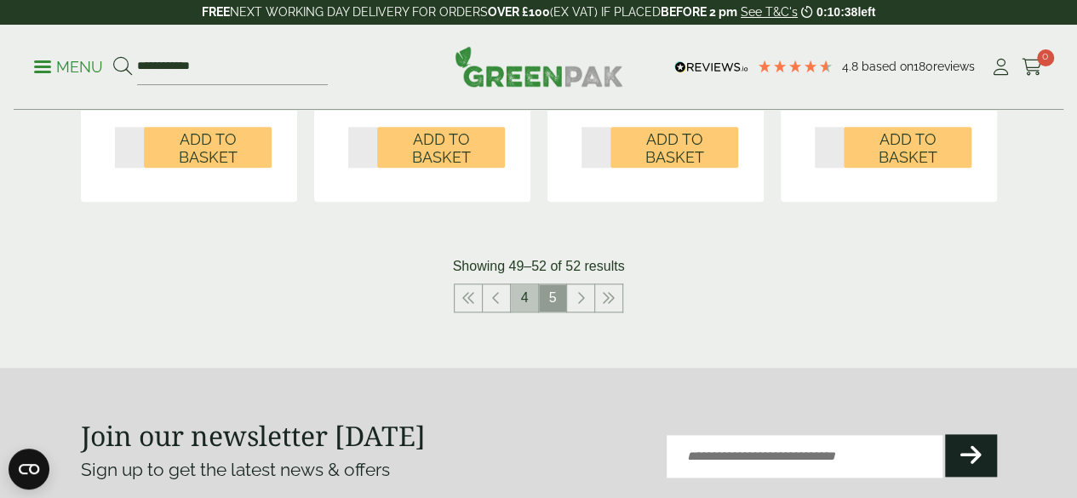
click at [524, 302] on link "4" at bounding box center [524, 297] width 27 height 27
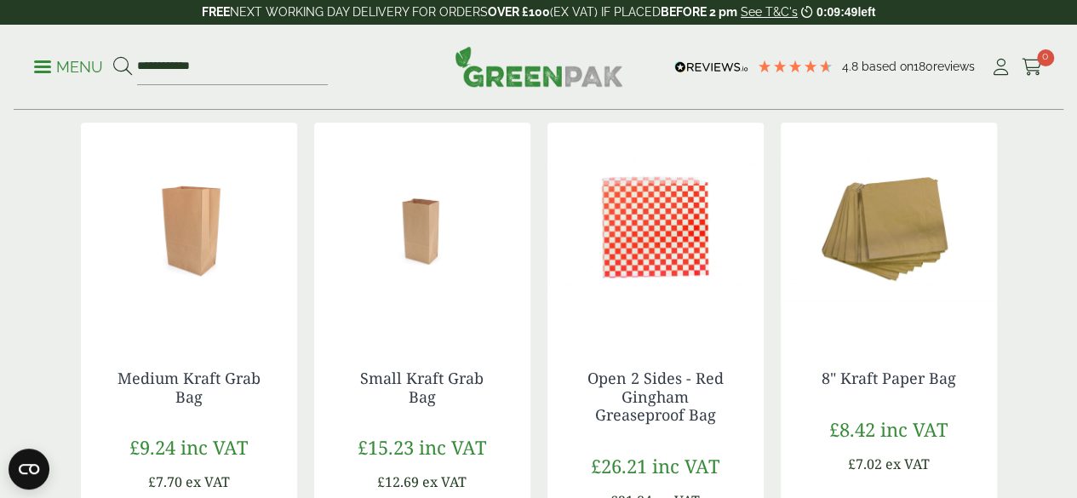
scroll to position [326, 0]
click at [666, 373] on link "Open 2 Sides - Red Gingham Greaseproof Bag" at bounding box center [655, 397] width 136 height 57
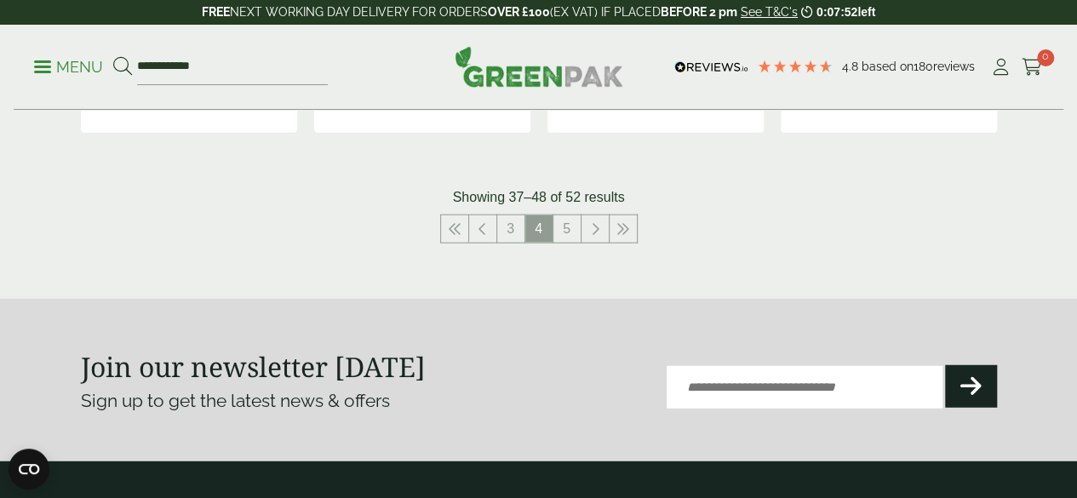
scroll to position [2010, 0]
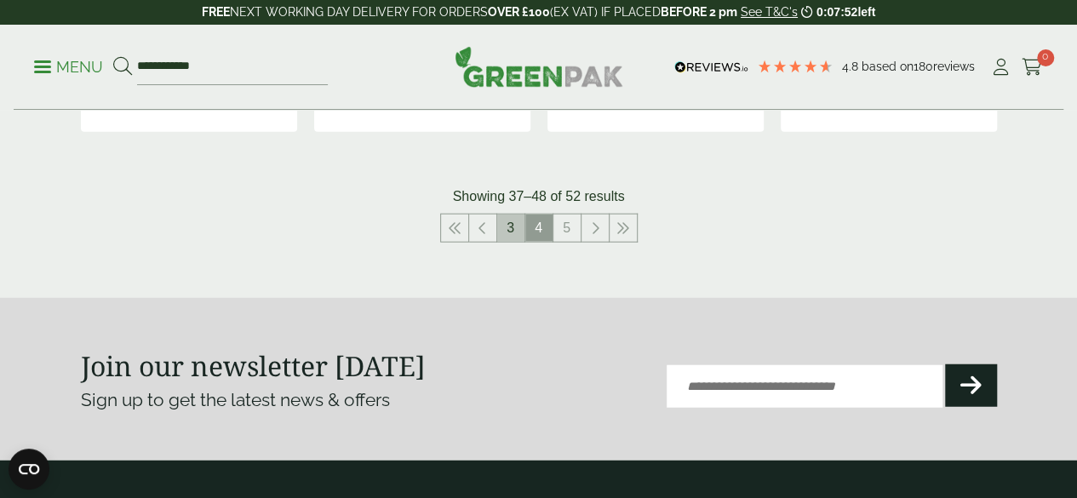
click at [510, 233] on link "3" at bounding box center [510, 228] width 27 height 27
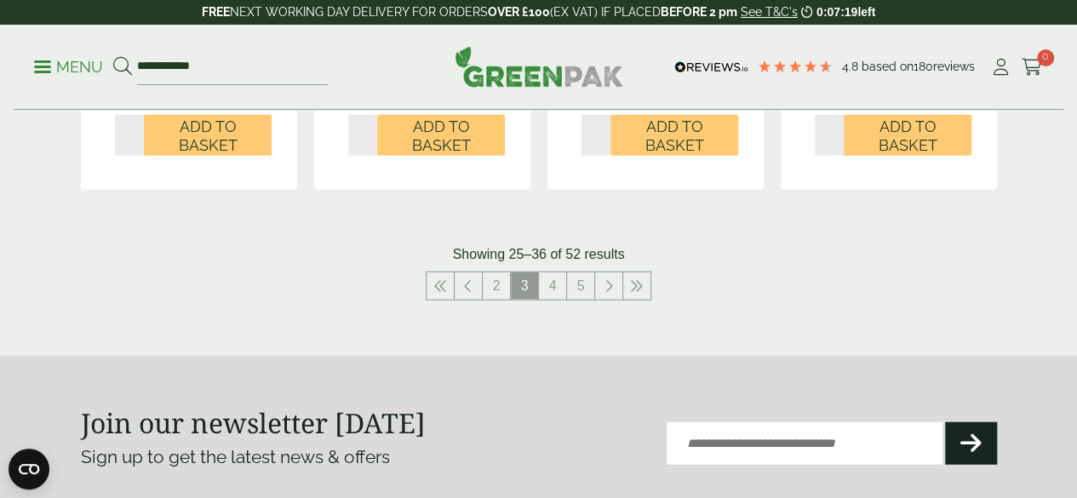
scroll to position [1982, 0]
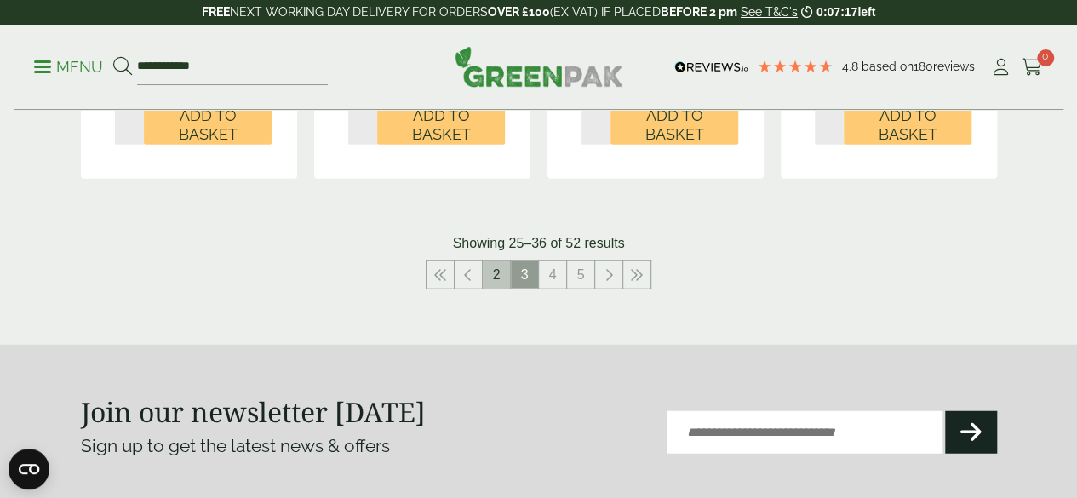
click at [492, 278] on link "2" at bounding box center [496, 274] width 27 height 27
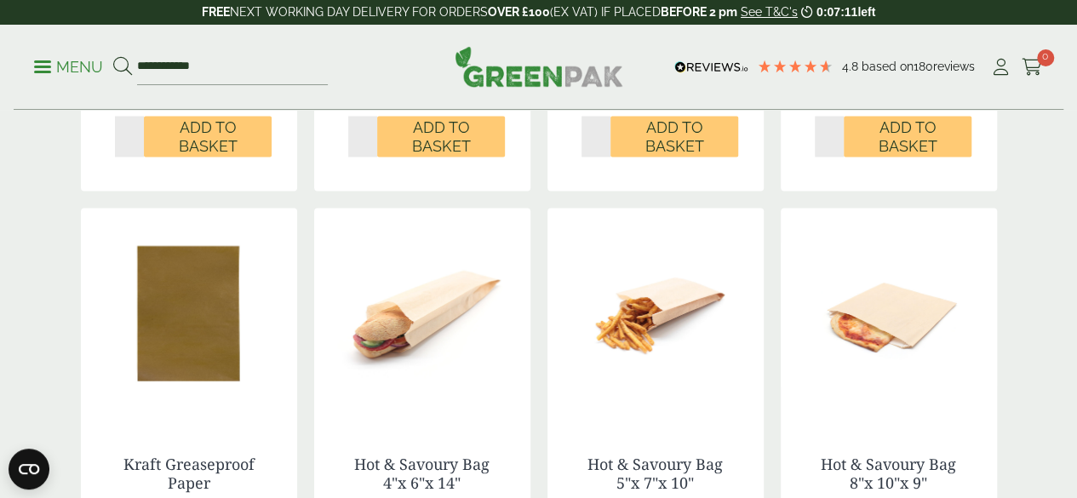
scroll to position [1387, 0]
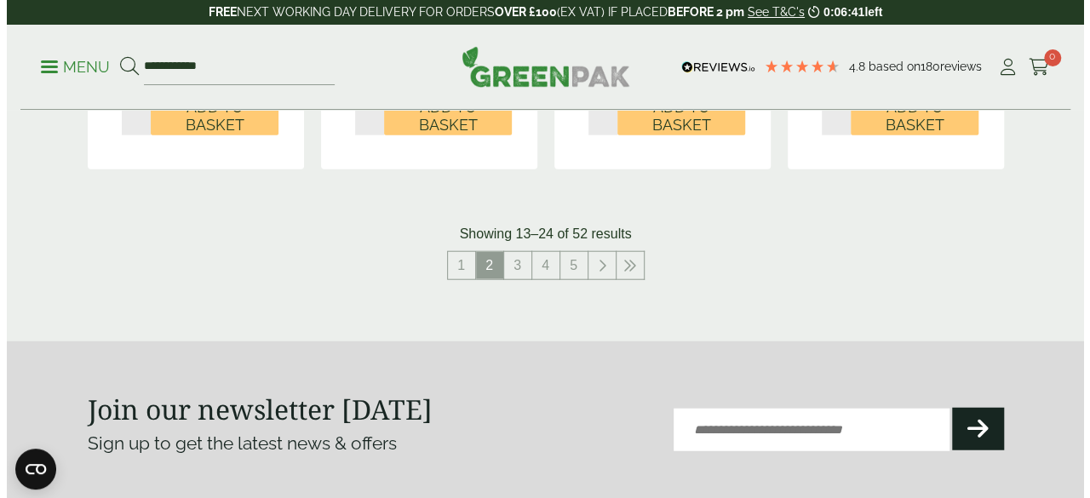
scroll to position [1979, 0]
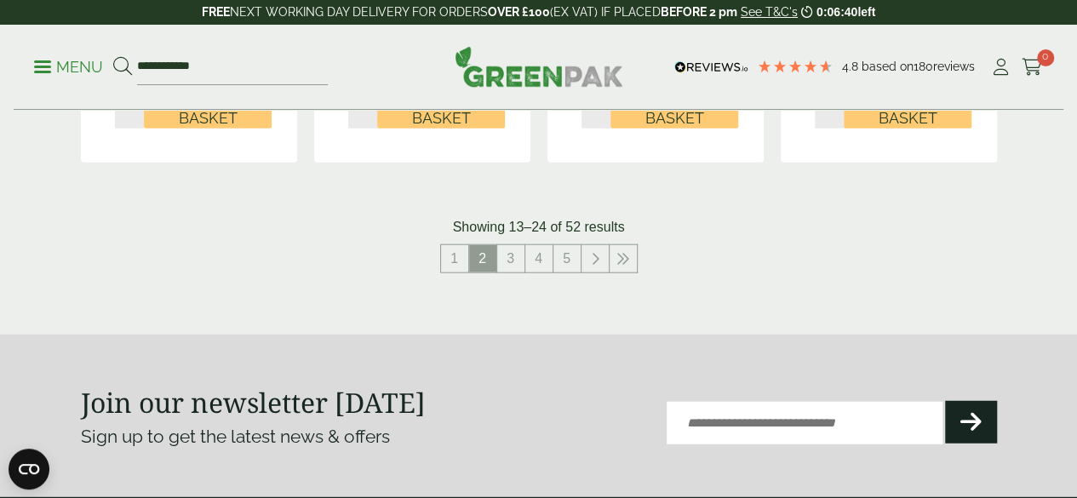
click at [43, 66] on span at bounding box center [42, 67] width 17 height 3
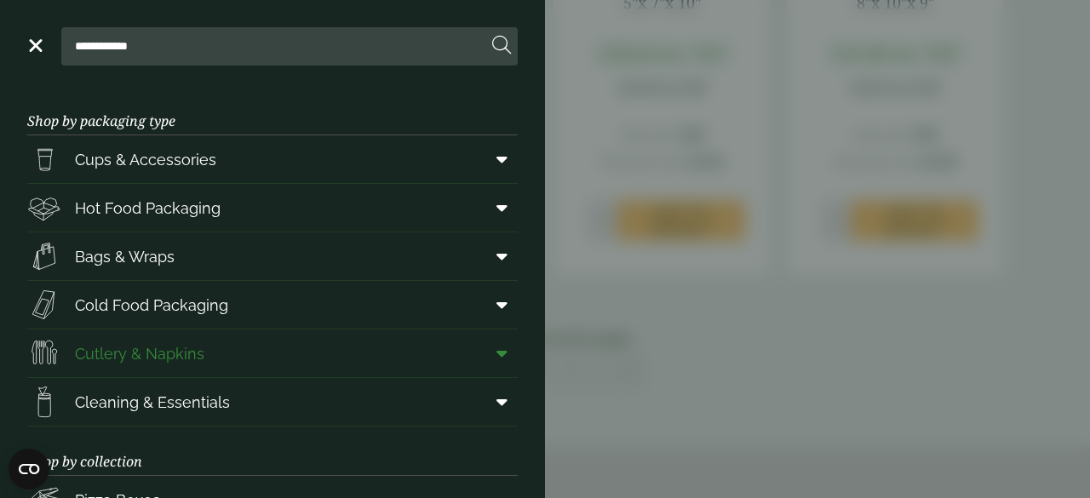
click at [165, 355] on span "Cutlery & Napkins" at bounding box center [139, 353] width 129 height 23
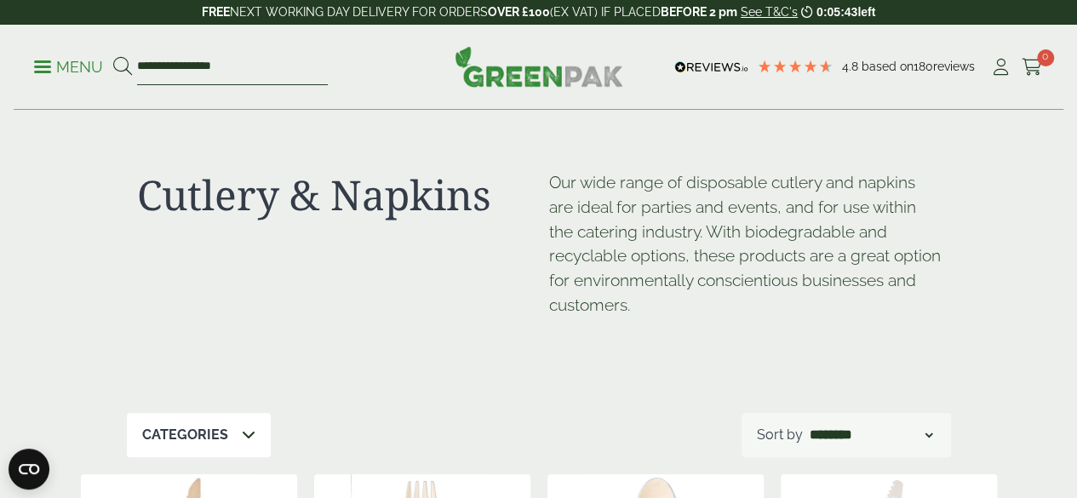
click at [267, 63] on input "**********" at bounding box center [232, 67] width 191 height 36
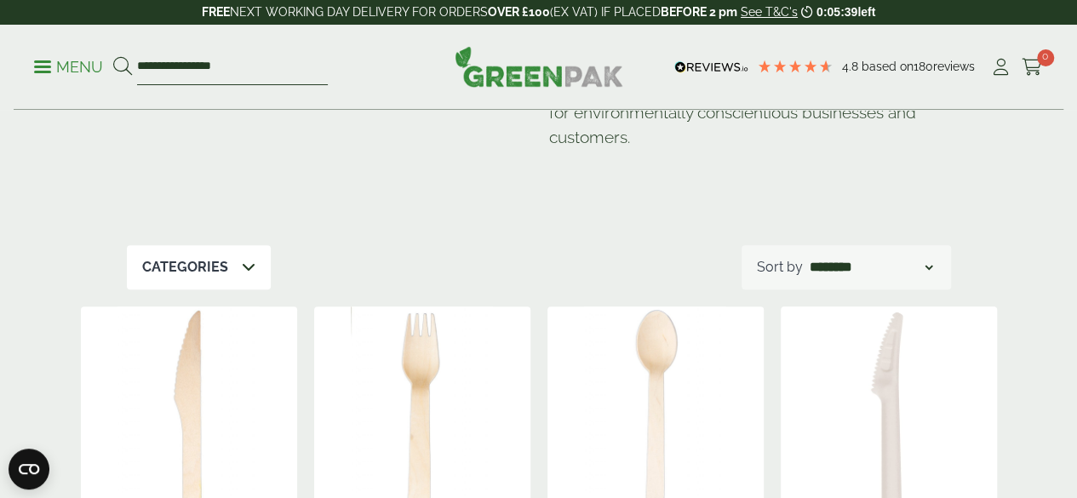
scroll to position [175, 0]
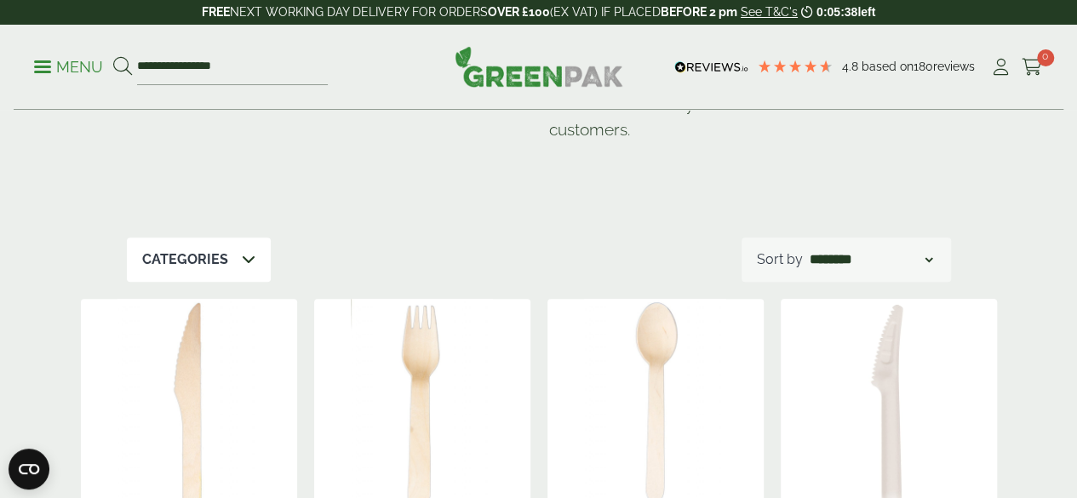
click at [251, 272] on div "Categories" at bounding box center [199, 260] width 144 height 44
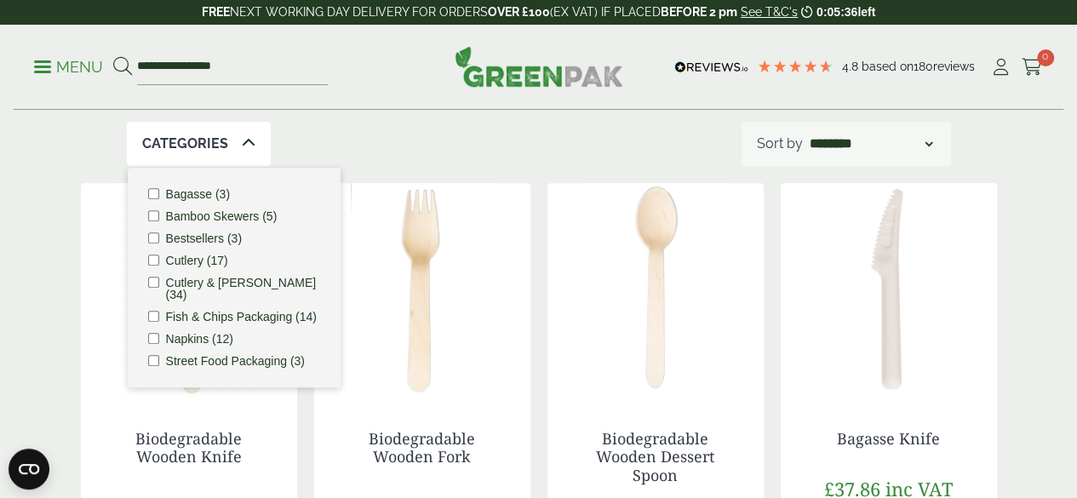
scroll to position [300, 0]
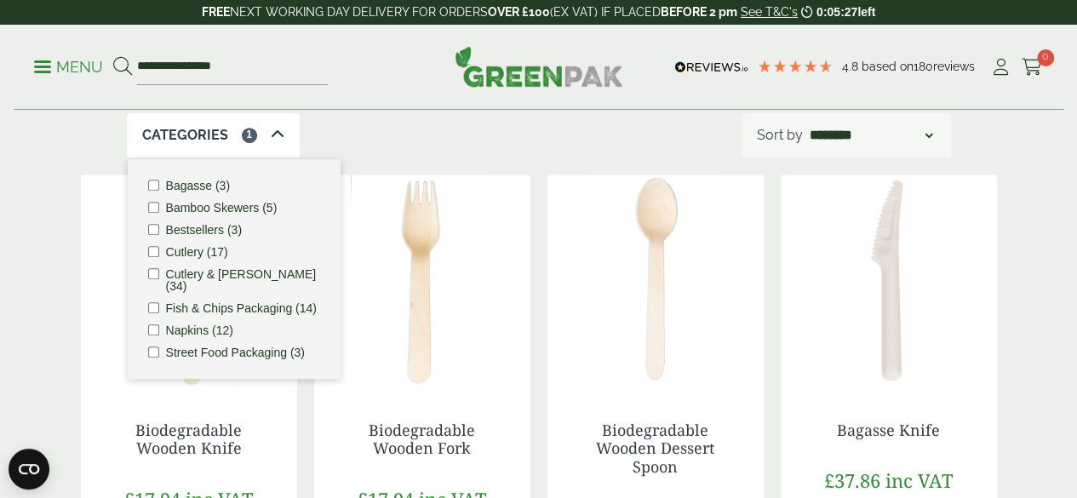
click at [272, 132] on icon at bounding box center [278, 135] width 14 height 14
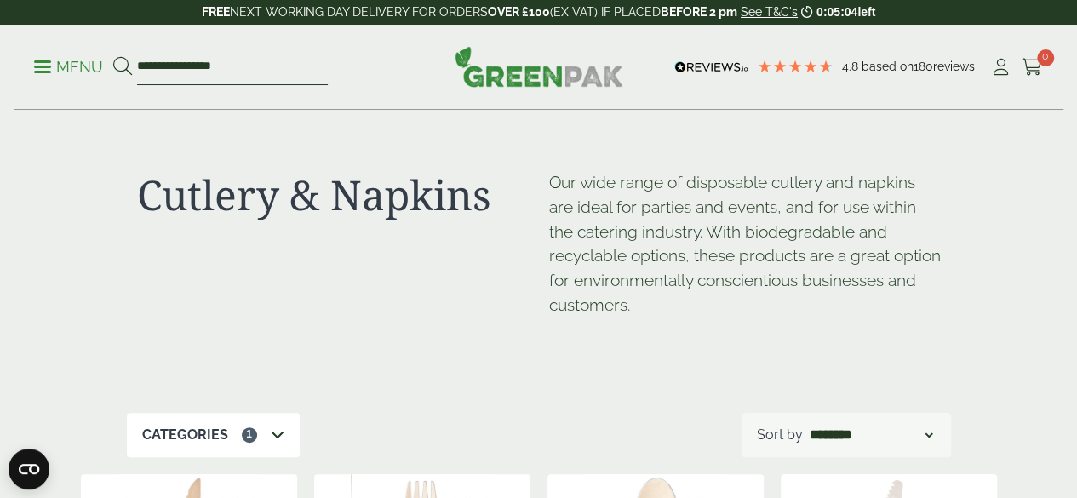
click at [262, 62] on input "**********" at bounding box center [232, 67] width 191 height 36
type input "*"
type input "*******"
click at [132, 65] on icon at bounding box center [122, 66] width 19 height 19
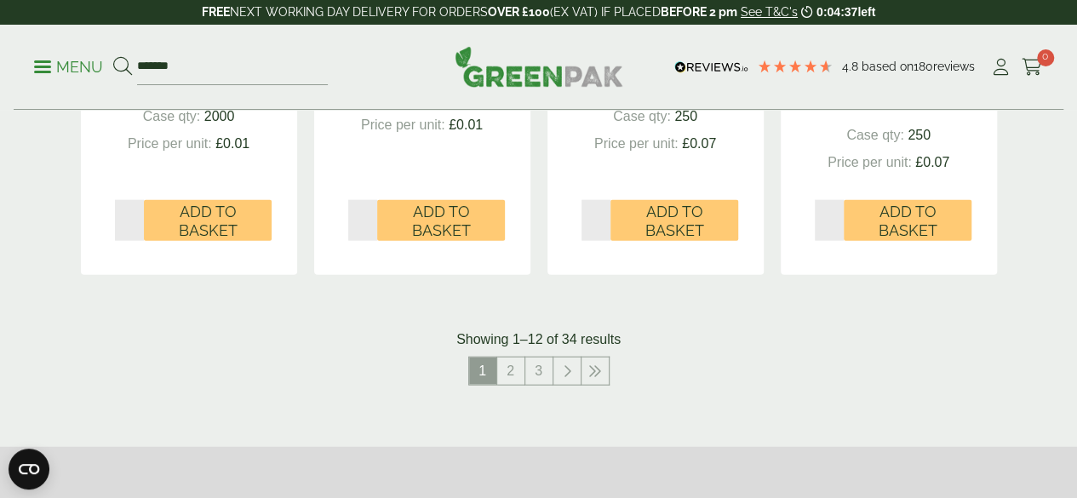
scroll to position [1827, 0]
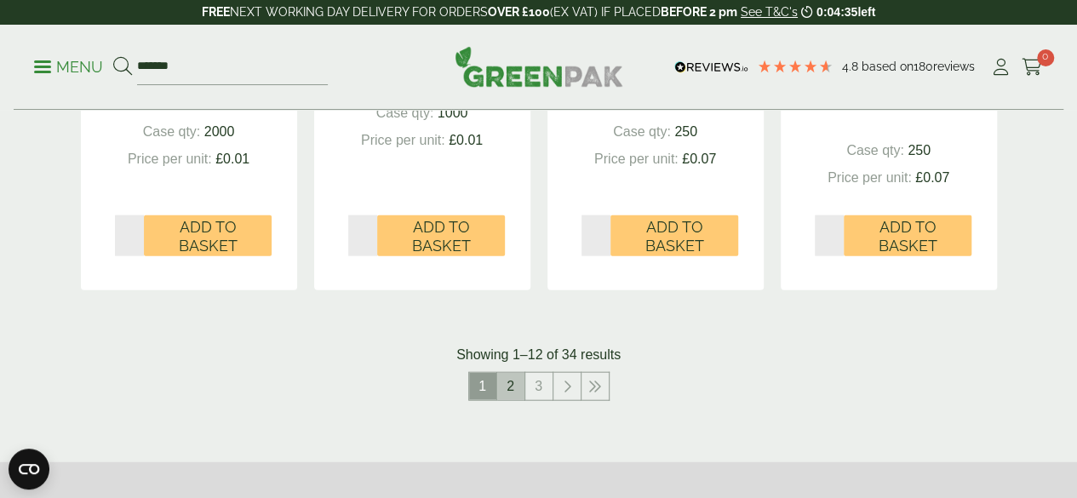
click at [513, 400] on link "2" at bounding box center [510, 386] width 27 height 27
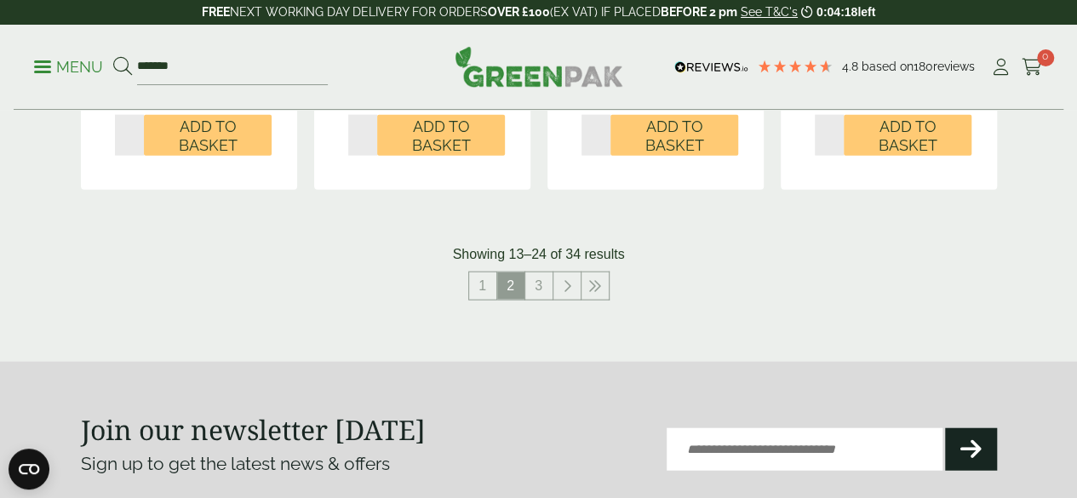
scroll to position [1912, 0]
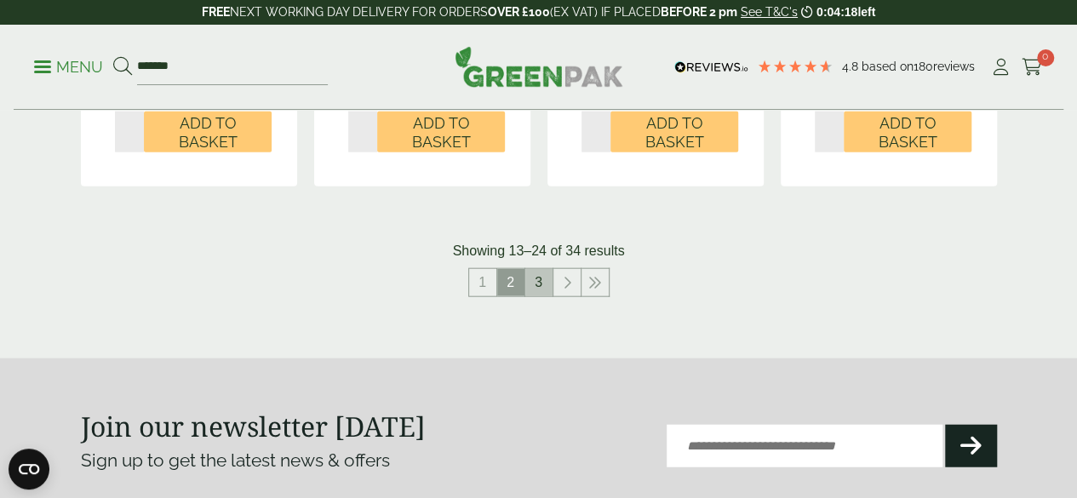
click at [532, 296] on link "3" at bounding box center [538, 282] width 27 height 27
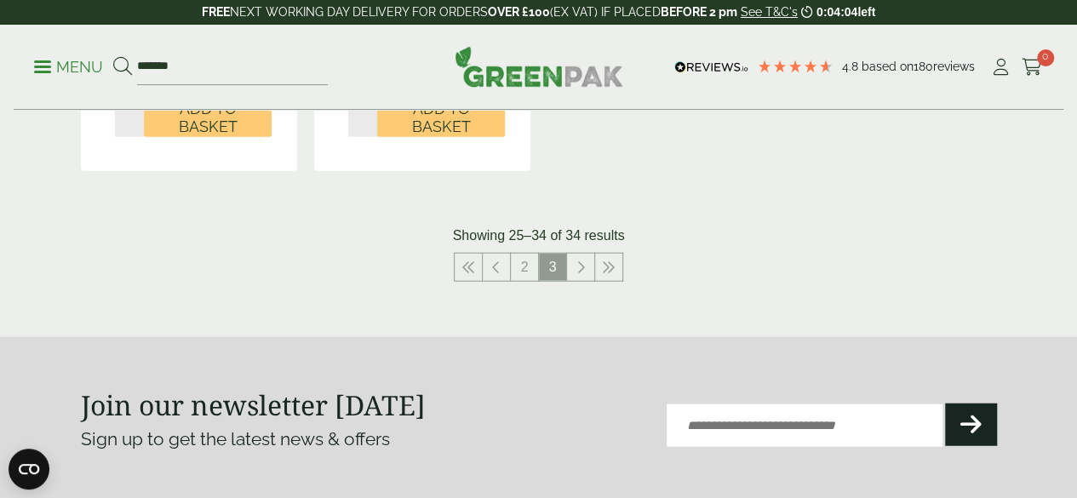
scroll to position [1917, 0]
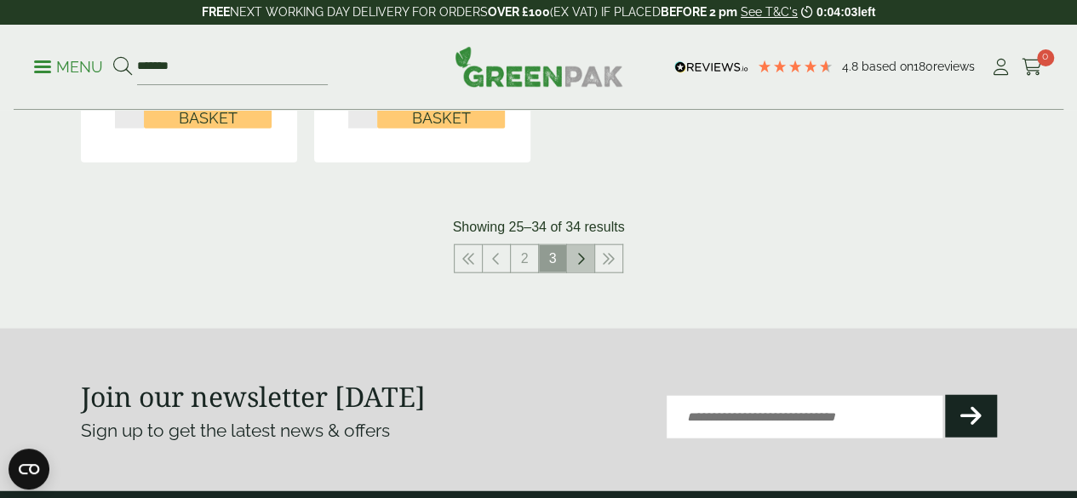
click at [581, 266] on icon at bounding box center [580, 259] width 9 height 14
